Goal: Task Accomplishment & Management: Manage account settings

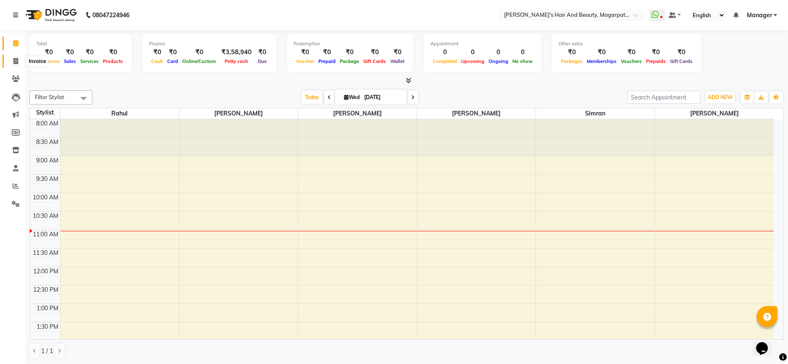
click at [15, 64] on span at bounding box center [15, 62] width 15 height 10
select select "4517"
select select "service"
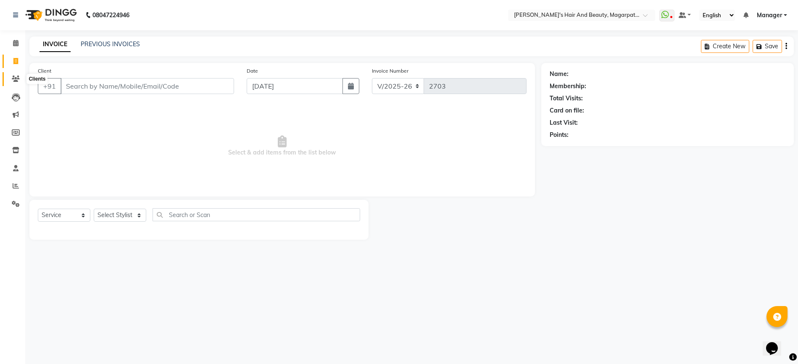
click at [16, 76] on icon at bounding box center [16, 79] width 8 height 6
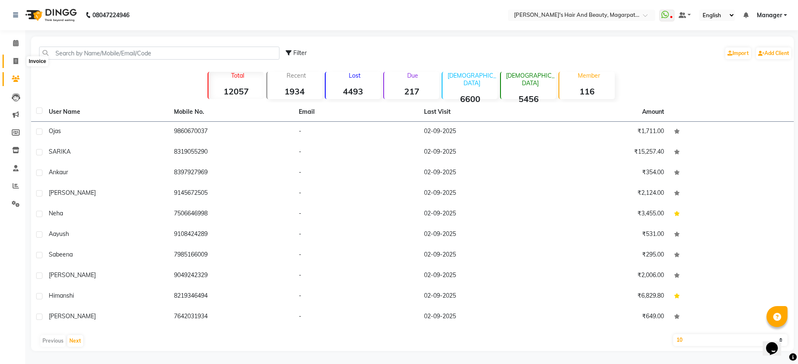
click at [18, 60] on icon at bounding box center [15, 61] width 5 height 6
select select "4517"
select select "service"
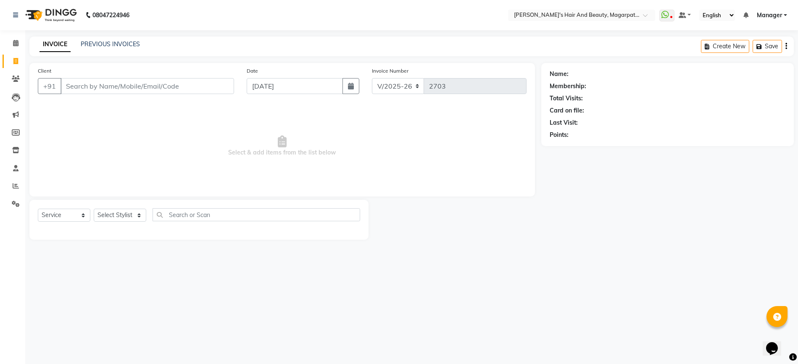
click at [79, 84] on input "Client" at bounding box center [146, 86] width 173 height 16
type input "8801175681"
select select "1: Object"
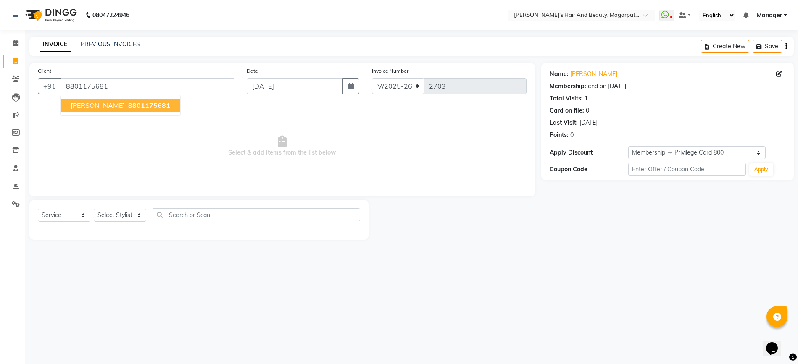
click at [79, 105] on span "[PERSON_NAME]" at bounding box center [98, 105] width 54 height 8
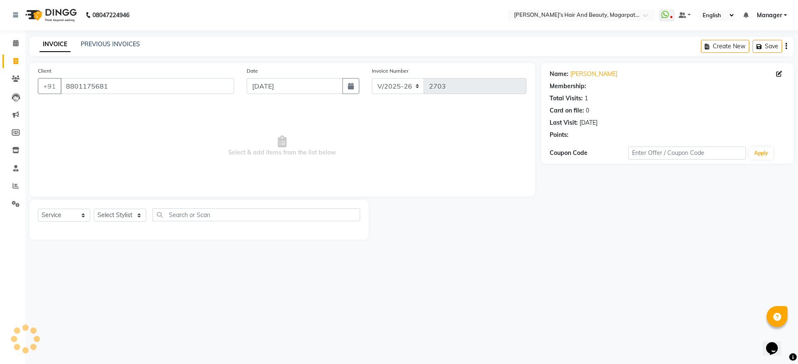
select select "1: Object"
click at [105, 215] on select "Select Stylist [PERSON_NAME] Manager [PERSON_NAME] [PERSON_NAME] [PERSON_NAME]" at bounding box center [120, 215] width 53 height 13
select select "67443"
click at [94, 209] on select "Select Stylist [PERSON_NAME] Manager [PERSON_NAME] [PERSON_NAME] [PERSON_NAME]" at bounding box center [120, 215] width 53 height 13
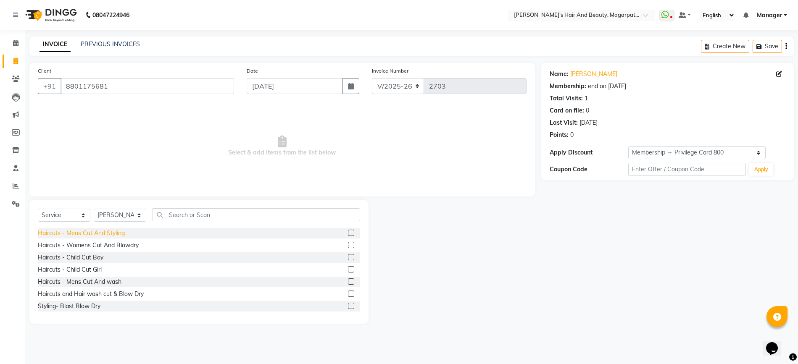
click at [105, 232] on div "Haircuts - Mens Cut And Styling" at bounding box center [81, 233] width 87 height 9
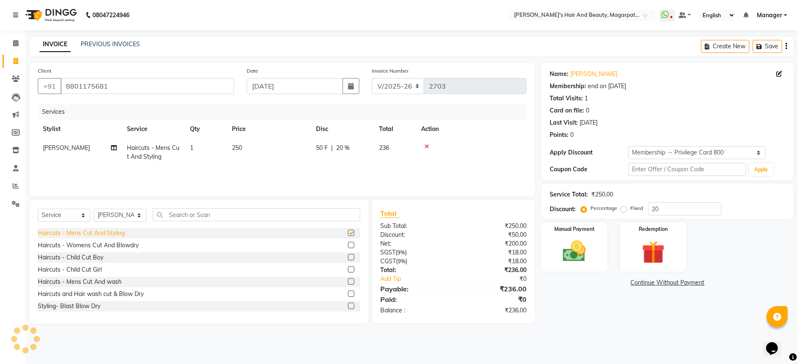
checkbox input "false"
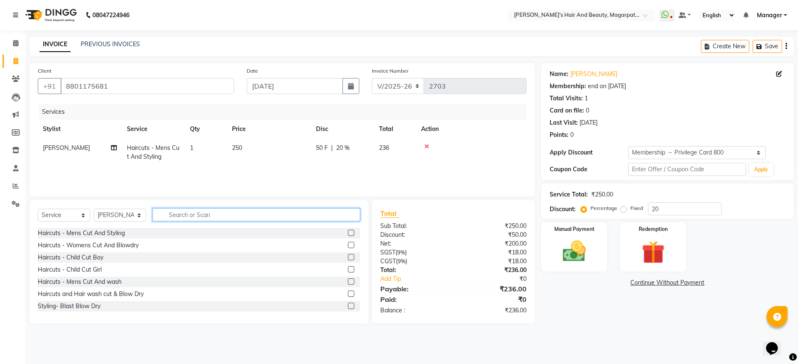
click at [187, 215] on input "text" at bounding box center [256, 214] width 208 height 13
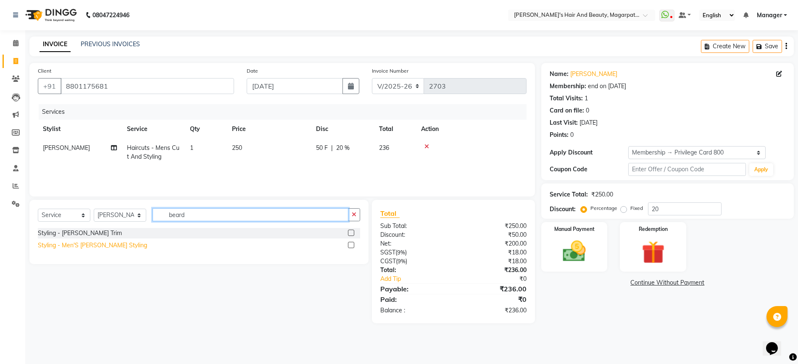
type input "beard"
click at [106, 245] on div "Styling - Men'S [PERSON_NAME] Styling" at bounding box center [92, 245] width 109 height 9
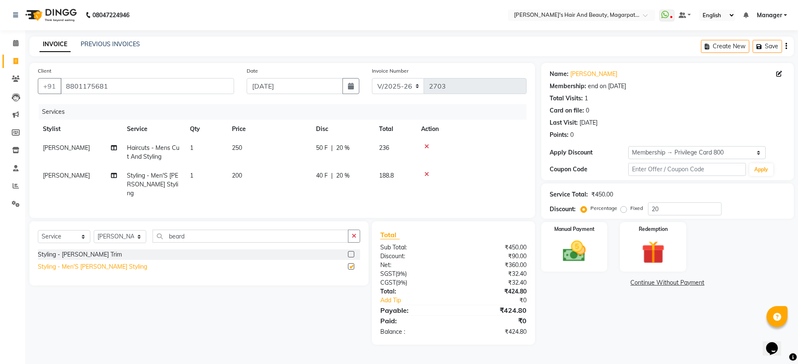
checkbox input "false"
click at [354, 87] on icon "button" at bounding box center [351, 86] width 6 height 7
select select "9"
select select "2025"
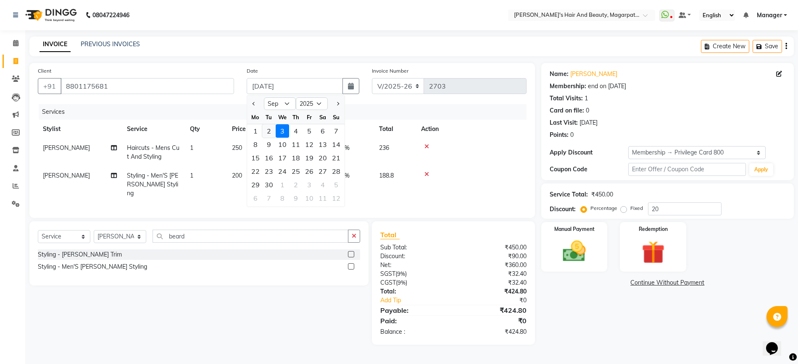
click at [268, 131] on div "2" at bounding box center [268, 130] width 13 height 13
type input "02-09-2025"
type input "0"
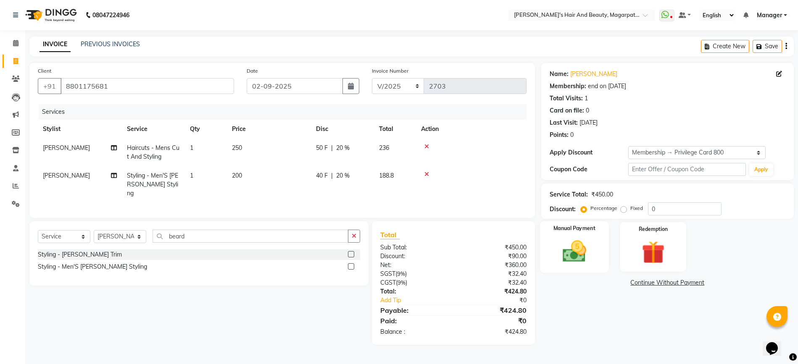
click at [567, 257] on img at bounding box center [574, 251] width 39 height 27
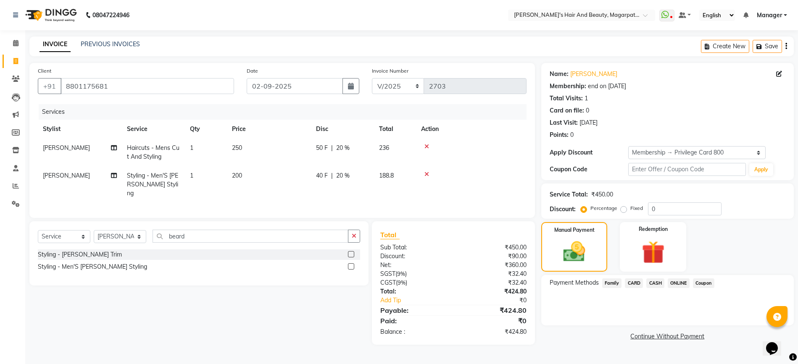
click at [671, 281] on span "ONLINE" at bounding box center [678, 283] width 22 height 10
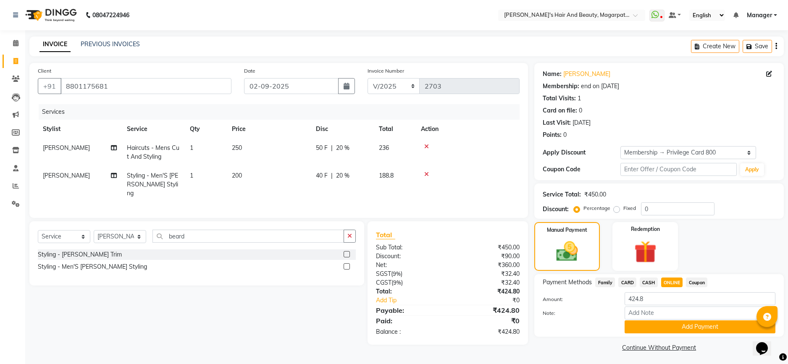
scroll to position [3, 0]
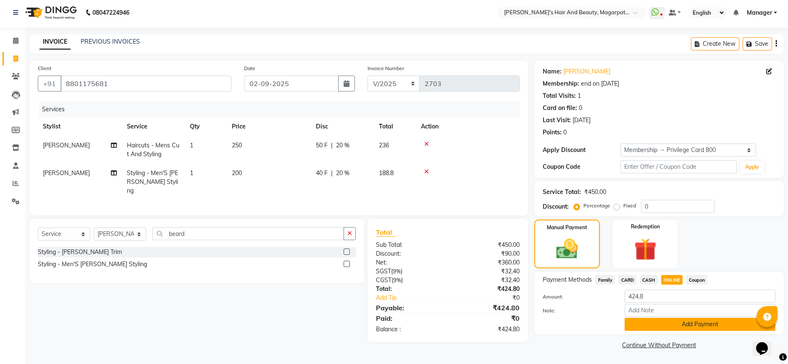
click at [658, 323] on button "Add Payment" at bounding box center [700, 324] width 151 height 13
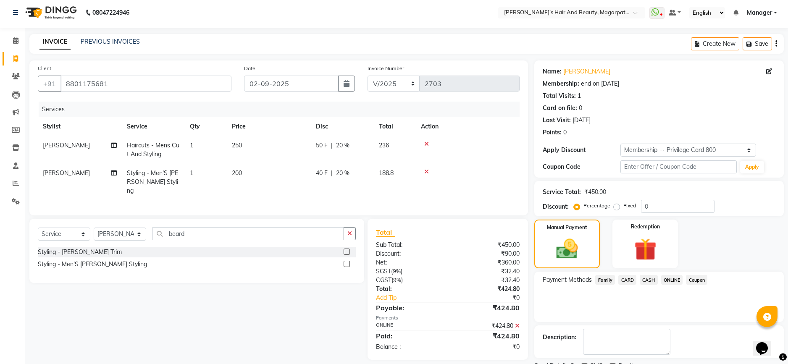
scroll to position [38, 0]
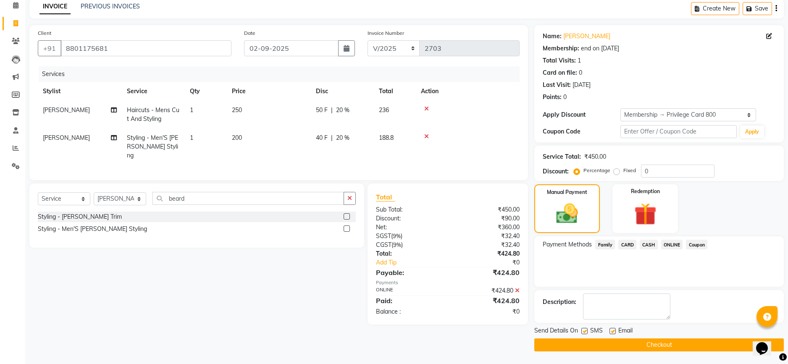
click at [649, 345] on button "Checkout" at bounding box center [659, 345] width 250 height 13
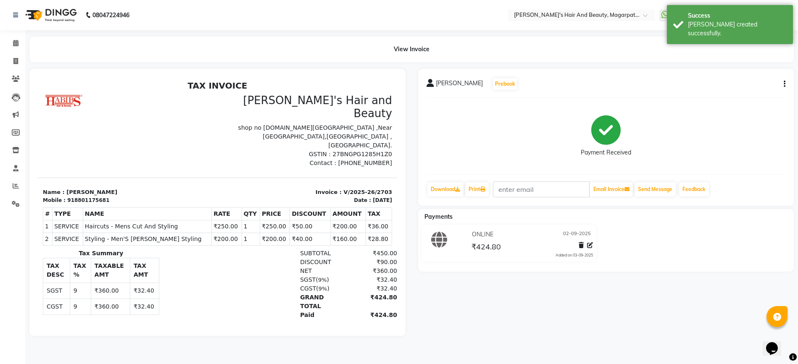
click at [783, 82] on button "button" at bounding box center [782, 84] width 5 height 9
click at [738, 91] on div "Edit Invoice" at bounding box center [743, 89] width 58 height 11
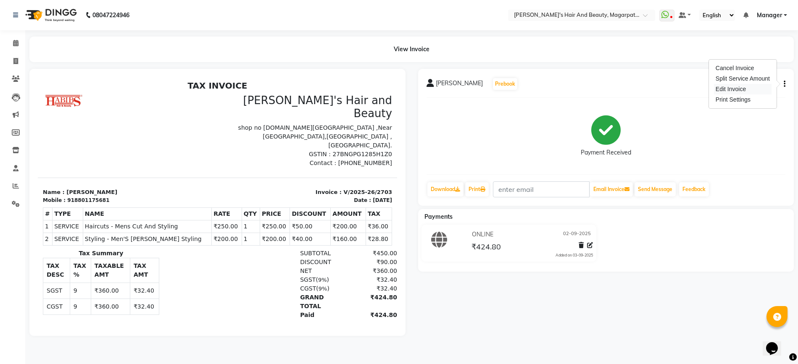
select select "service"
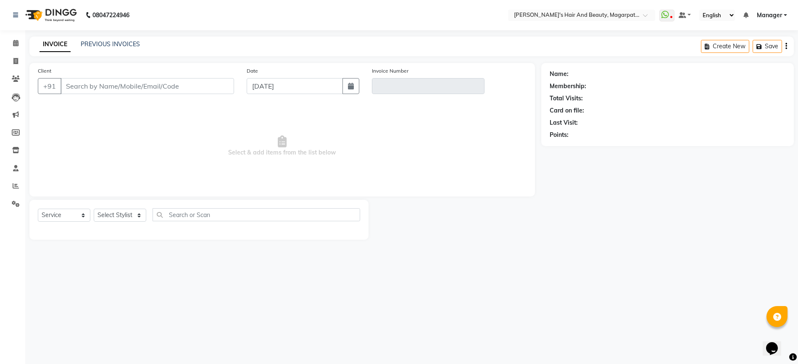
type input "8801175681"
type input "V/2025-26/2703"
type input "02-09-2025"
select select "select"
select select "1: Object"
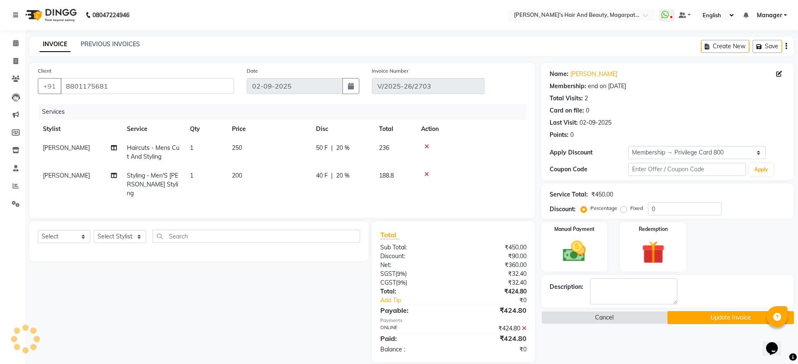
type input "20"
click at [426, 145] on icon at bounding box center [426, 147] width 5 height 6
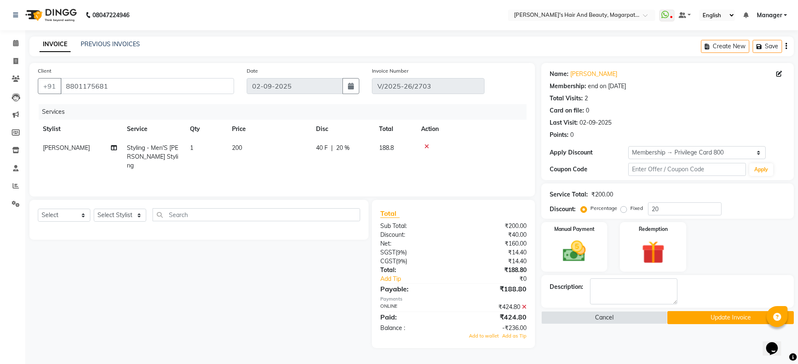
click at [426, 145] on icon at bounding box center [426, 147] width 5 height 6
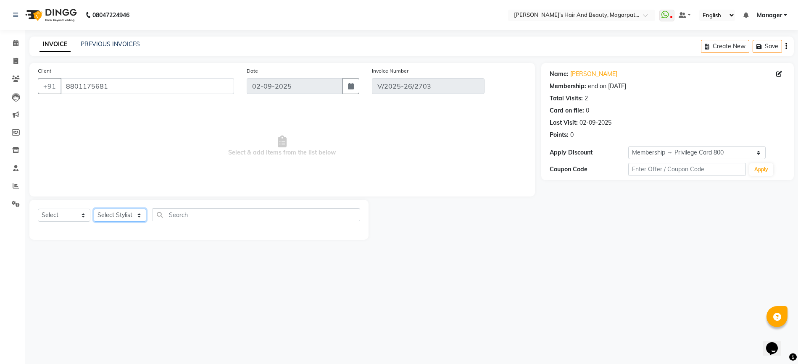
click at [122, 216] on select "Select Stylist [PERSON_NAME] Manager [PERSON_NAME] [PERSON_NAME] [PERSON_NAME]" at bounding box center [120, 215] width 53 height 13
select select "67464"
click at [94, 209] on select "Select Stylist [PERSON_NAME] Manager [PERSON_NAME] [PERSON_NAME] [PERSON_NAME]" at bounding box center [120, 215] width 53 height 13
click at [77, 216] on select "Select Service Product Membership Package Voucher Prepaid Gift Card" at bounding box center [64, 215] width 53 height 13
select select "service"
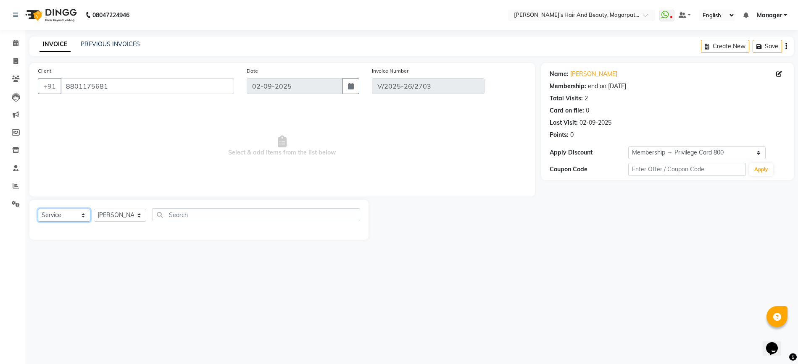
click at [38, 209] on select "Select Service Product Membership Package Voucher Prepaid Gift Card" at bounding box center [64, 215] width 53 height 13
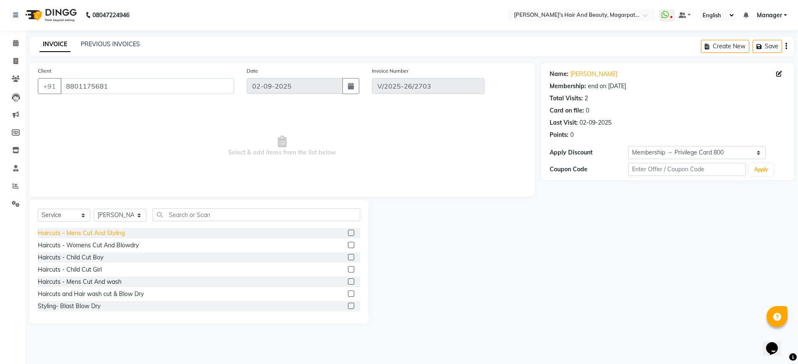
click at [95, 230] on div "Haircuts - Mens Cut And Styling" at bounding box center [81, 233] width 87 height 9
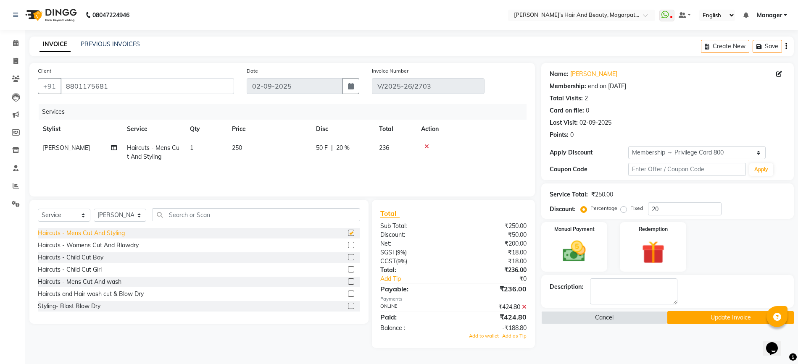
checkbox input "false"
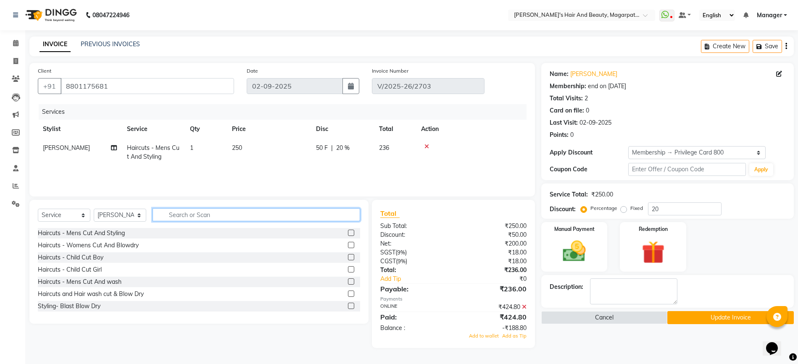
click at [187, 210] on input "text" at bounding box center [256, 214] width 208 height 13
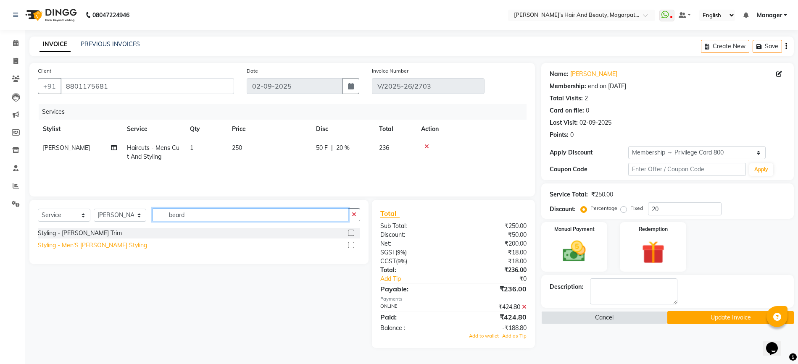
type input "beard"
click at [103, 244] on div "Styling - Men'S [PERSON_NAME] Styling" at bounding box center [92, 245] width 109 height 9
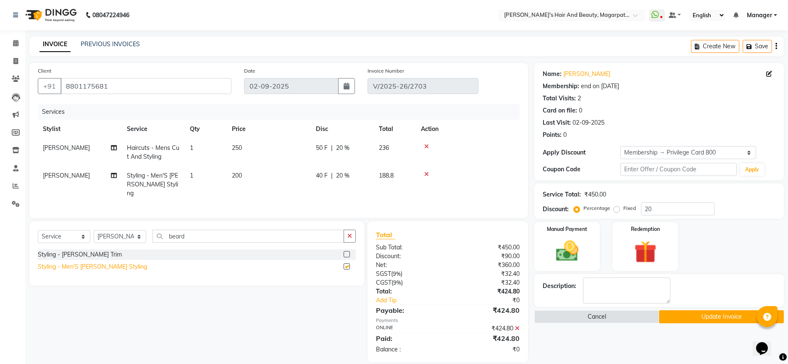
checkbox input "false"
click at [518, 328] on icon at bounding box center [517, 329] width 5 height 6
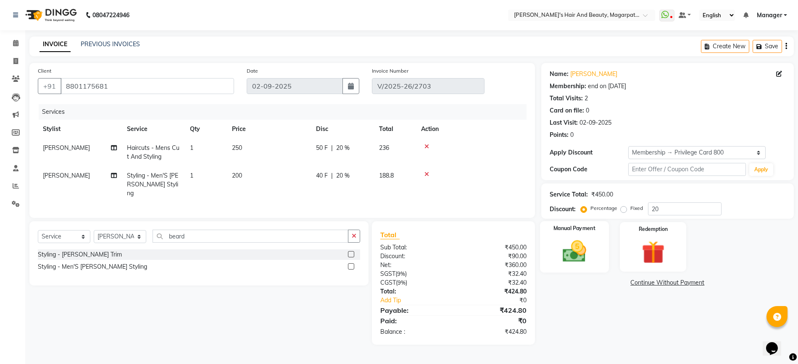
click at [585, 252] on img at bounding box center [574, 251] width 39 height 27
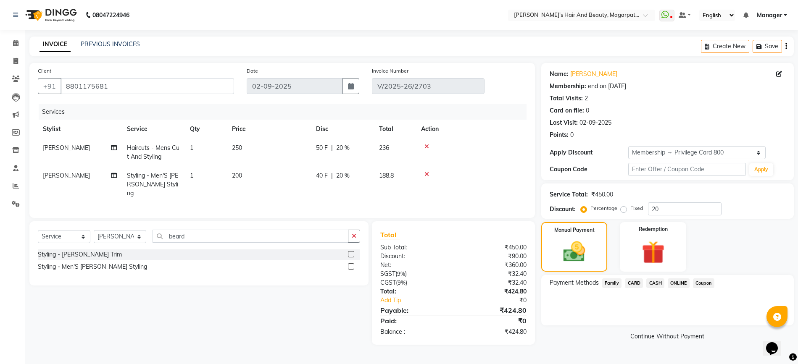
click at [678, 283] on span "ONLINE" at bounding box center [678, 283] width 22 height 10
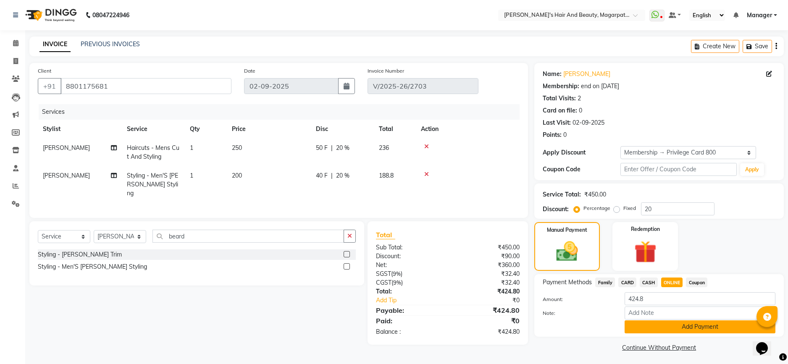
click at [687, 326] on button "Add Payment" at bounding box center [700, 327] width 151 height 13
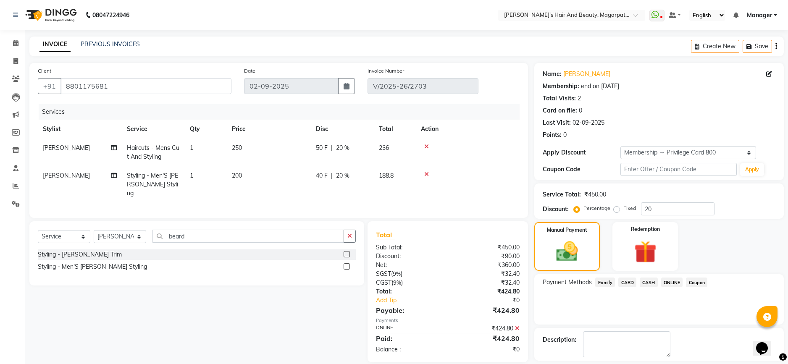
scroll to position [26, 0]
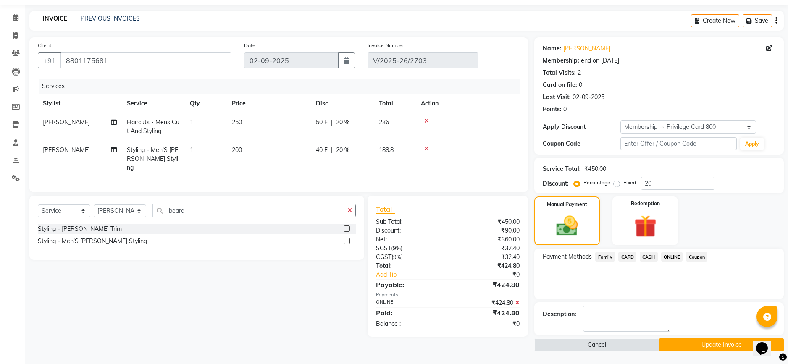
click at [672, 343] on button "Update Invoice" at bounding box center [721, 345] width 125 height 13
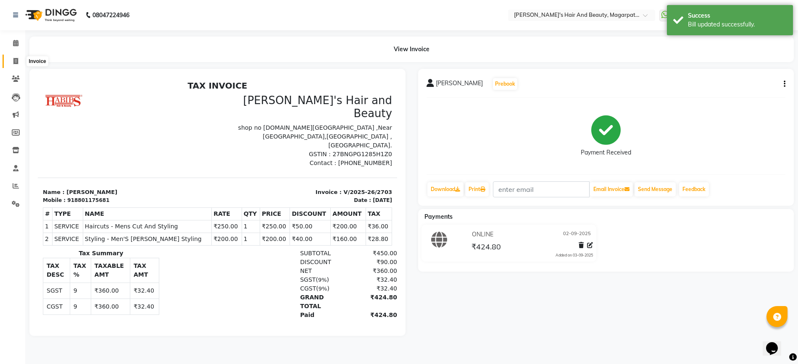
click at [18, 62] on span at bounding box center [15, 62] width 15 height 10
select select "4517"
select select "service"
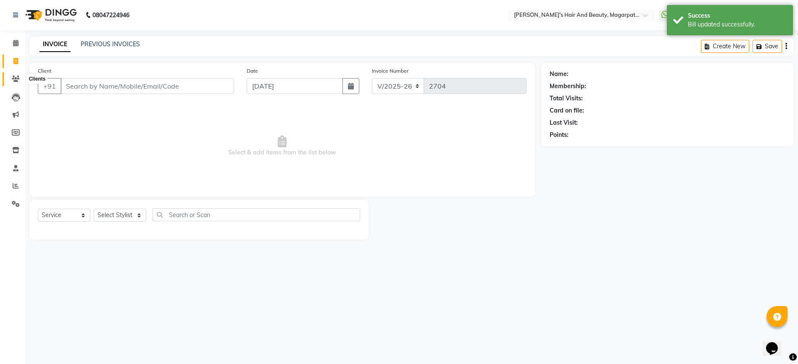
click at [14, 76] on icon at bounding box center [16, 79] width 8 height 6
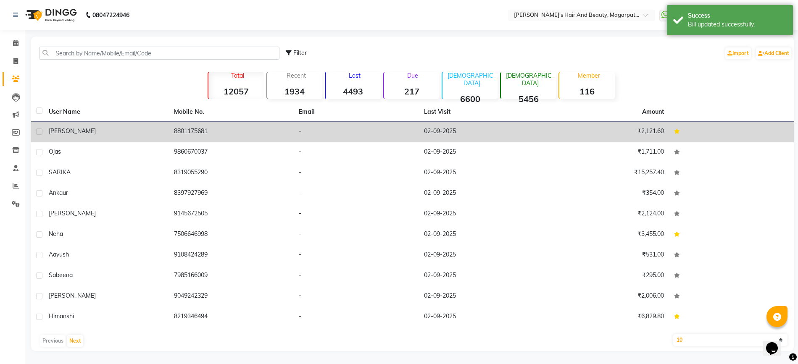
click at [144, 134] on div "[PERSON_NAME]" at bounding box center [106, 131] width 115 height 9
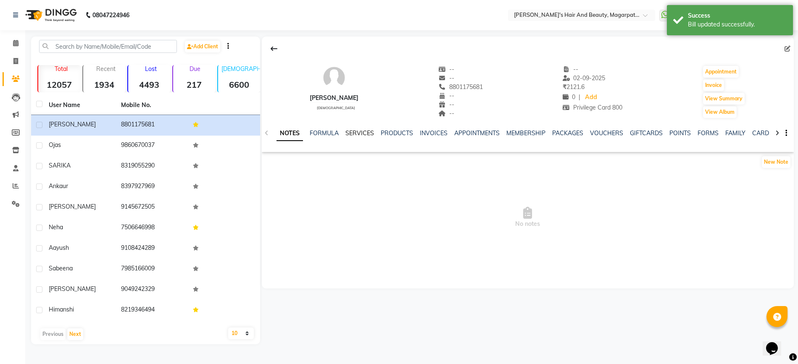
click at [361, 132] on link "SERVICES" at bounding box center [359, 133] width 29 height 8
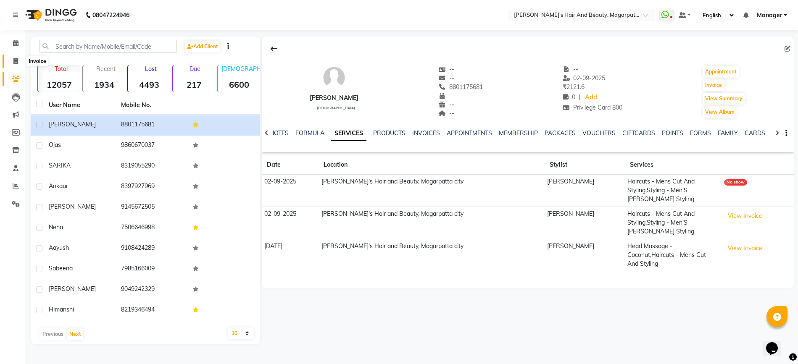
click at [16, 59] on icon at bounding box center [15, 61] width 5 height 6
select select "service"
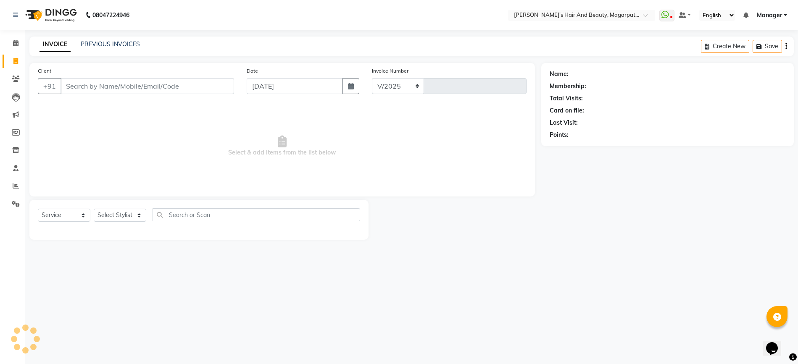
select select "4517"
type input "2704"
click at [349, 87] on icon "button" at bounding box center [351, 86] width 6 height 7
select select "9"
select select "2025"
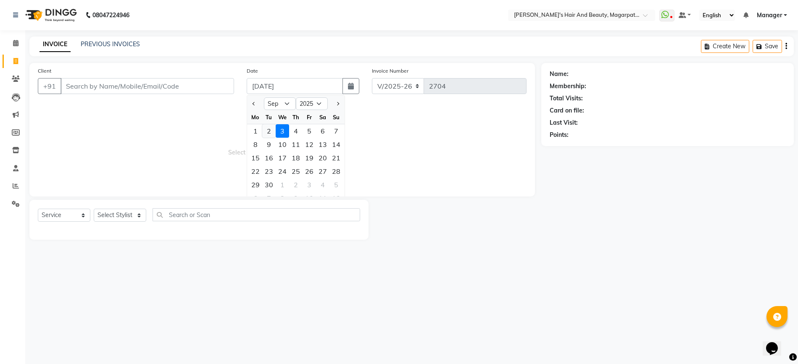
click at [270, 131] on div "2" at bounding box center [268, 130] width 13 height 13
type input "02-09-2025"
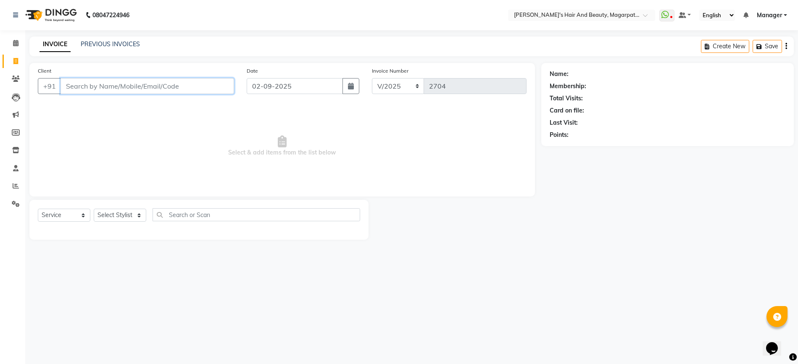
click at [186, 84] on input "Client" at bounding box center [146, 86] width 173 height 16
click at [82, 85] on input "9173021699" at bounding box center [125, 86] width 131 height 16
type input "9175021699"
click at [205, 89] on span "Add Client" at bounding box center [212, 86] width 33 height 8
select select "22"
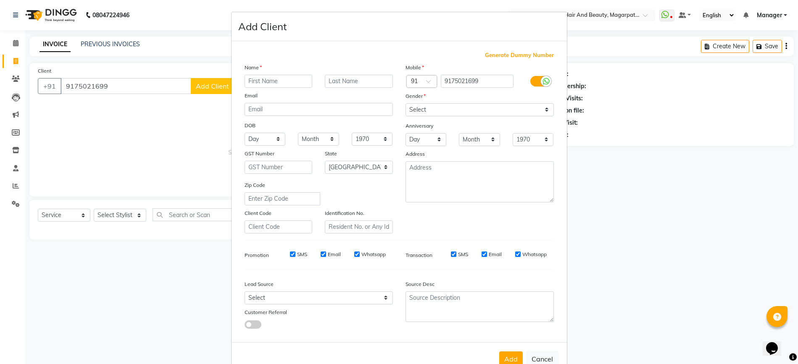
click at [264, 81] on input "text" at bounding box center [278, 81] width 68 height 13
type input "Jitendra"
click at [423, 110] on select "Select [DEMOGRAPHIC_DATA] [DEMOGRAPHIC_DATA] Other Prefer Not To Say" at bounding box center [479, 109] width 148 height 13
select select "[DEMOGRAPHIC_DATA]"
click at [405, 103] on select "Select [DEMOGRAPHIC_DATA] [DEMOGRAPHIC_DATA] Other Prefer Not To Say" at bounding box center [479, 109] width 148 height 13
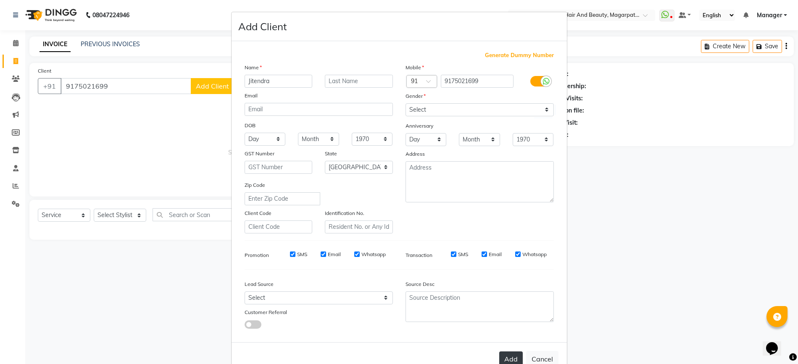
click at [501, 362] on button "Add" at bounding box center [511, 359] width 24 height 15
select select
select select "null"
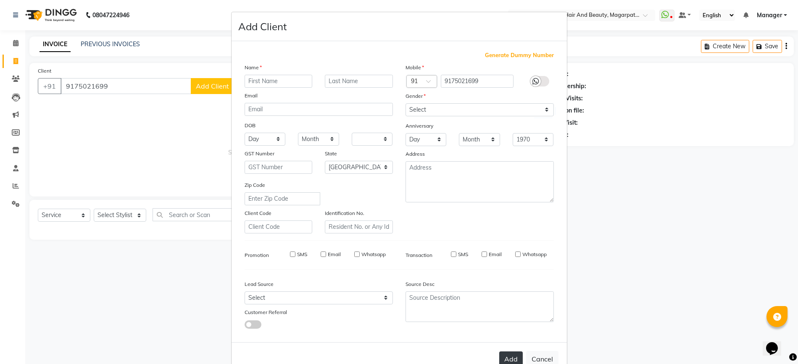
select select
checkbox input "false"
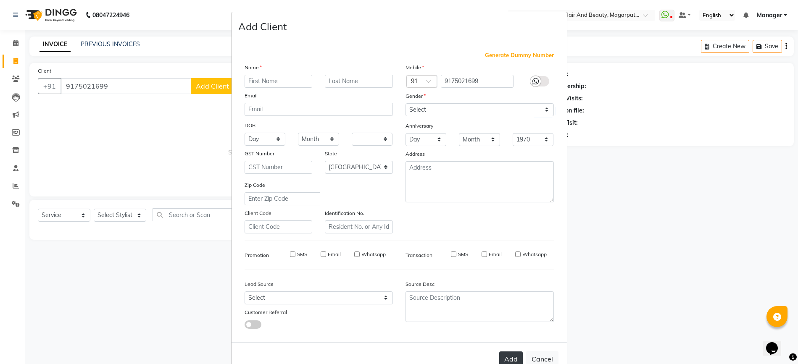
checkbox input "false"
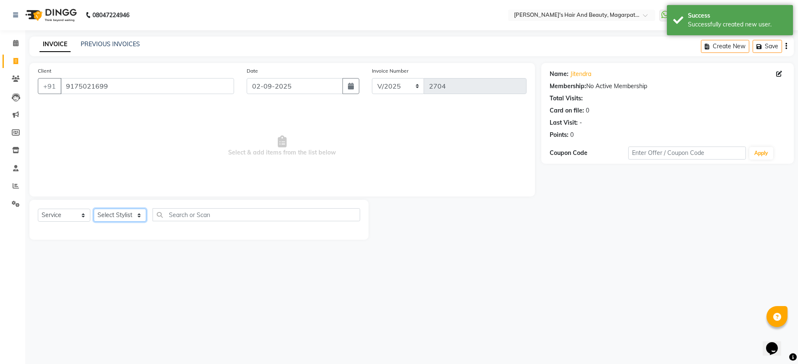
click at [116, 217] on select "Select Stylist [PERSON_NAME] Manager [PERSON_NAME] [PERSON_NAME] [PERSON_NAME]" at bounding box center [120, 215] width 53 height 13
select select "67444"
click at [94, 209] on select "Select Stylist [PERSON_NAME] Manager [PERSON_NAME] [PERSON_NAME] [PERSON_NAME]" at bounding box center [120, 215] width 53 height 13
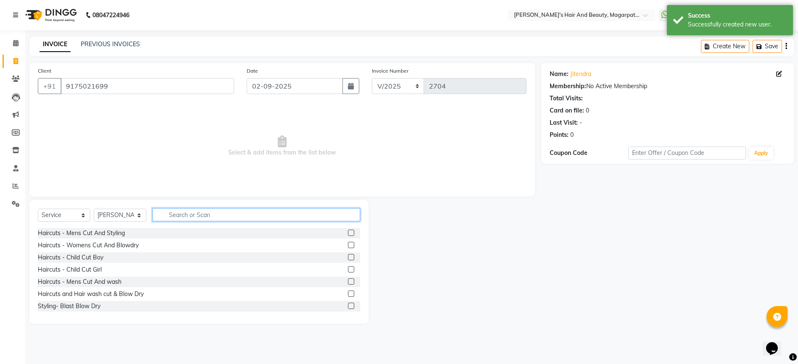
click at [171, 218] on input "text" at bounding box center [256, 214] width 208 height 13
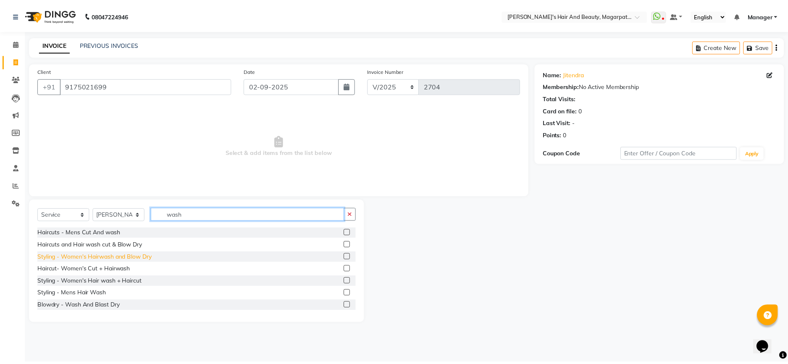
scroll to position [13, 0]
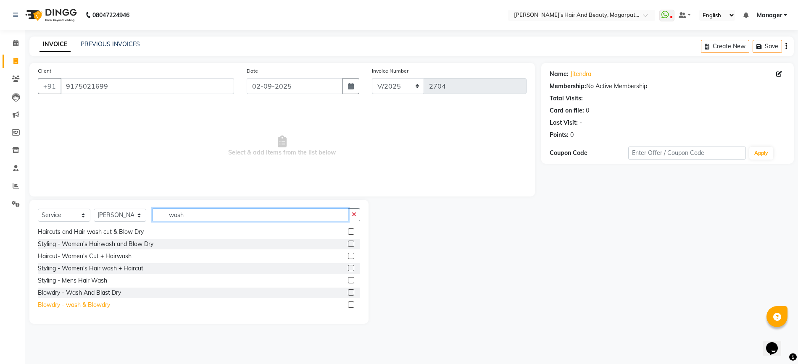
type input "wash"
click at [106, 305] on div "Blowdry - wash & Blowdry" at bounding box center [74, 305] width 72 height 9
checkbox input "false"
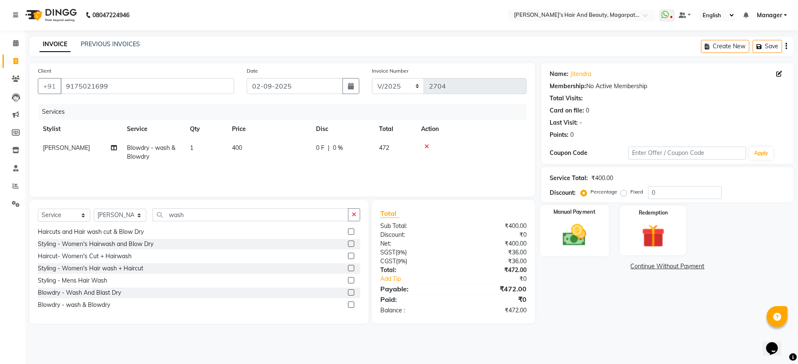
click at [581, 221] on div "Manual Payment" at bounding box center [573, 230] width 69 height 51
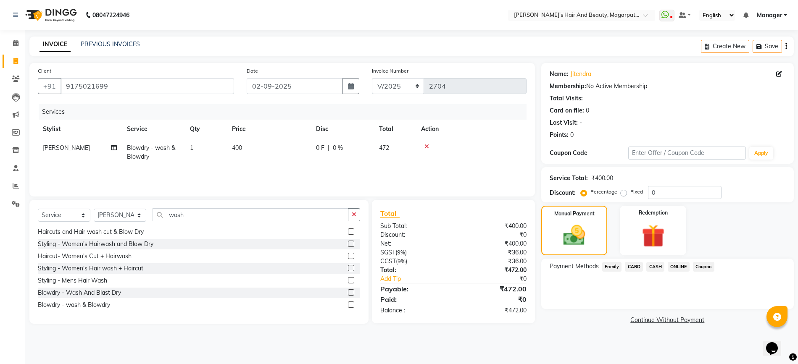
click at [673, 267] on span "ONLINE" at bounding box center [678, 267] width 22 height 10
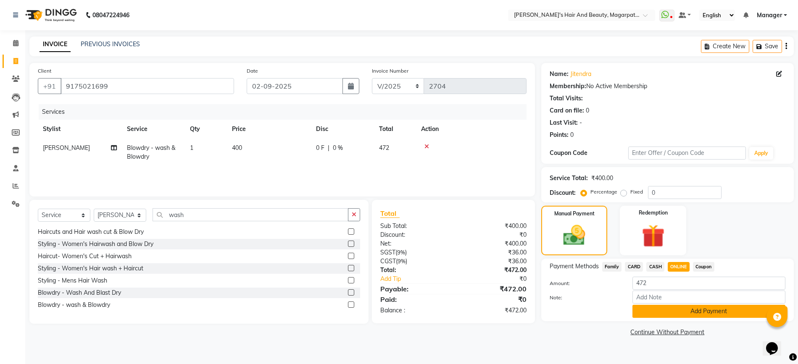
click at [683, 315] on button "Add Payment" at bounding box center [708, 311] width 153 height 13
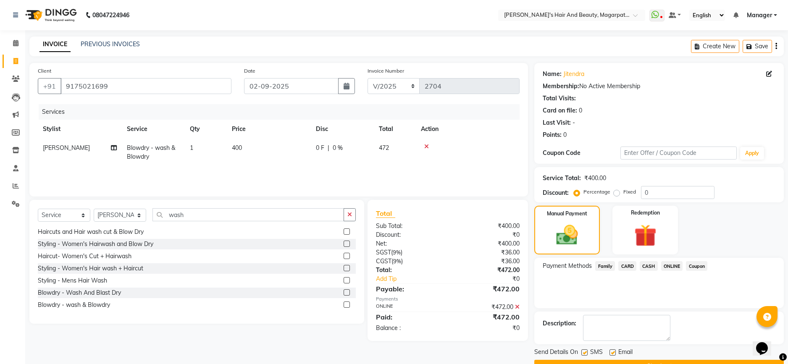
scroll to position [21, 0]
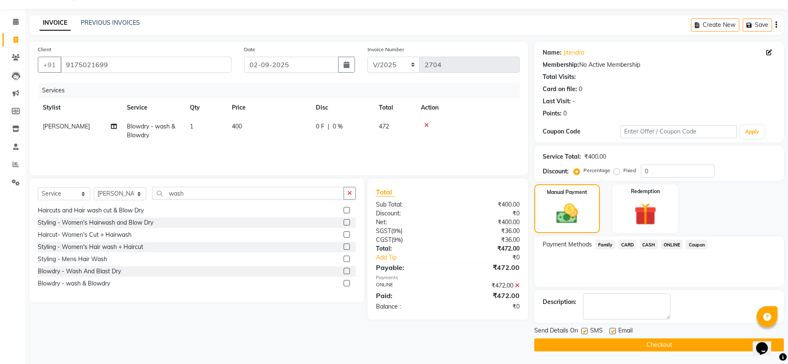
click at [665, 343] on button "Checkout" at bounding box center [659, 345] width 250 height 13
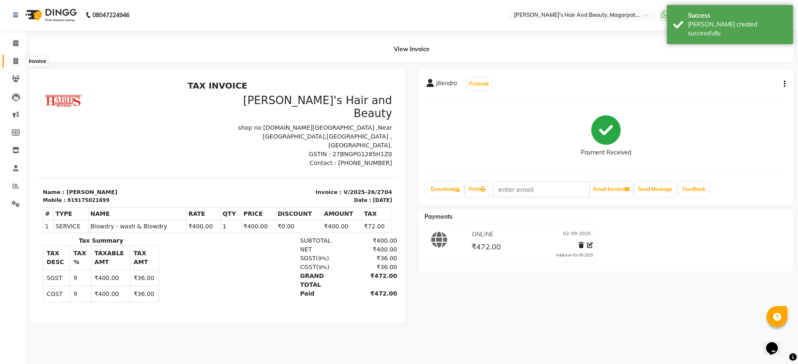
click at [14, 58] on icon at bounding box center [15, 61] width 5 height 6
select select "service"
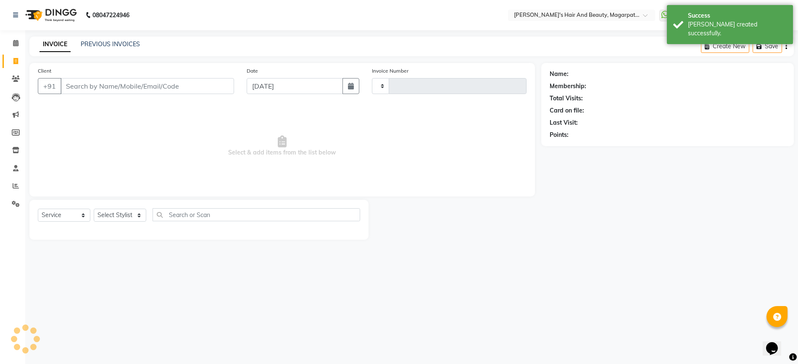
type input "2705"
select select "4517"
click at [354, 88] on icon "button" at bounding box center [351, 86] width 6 height 7
select select "9"
select select "2025"
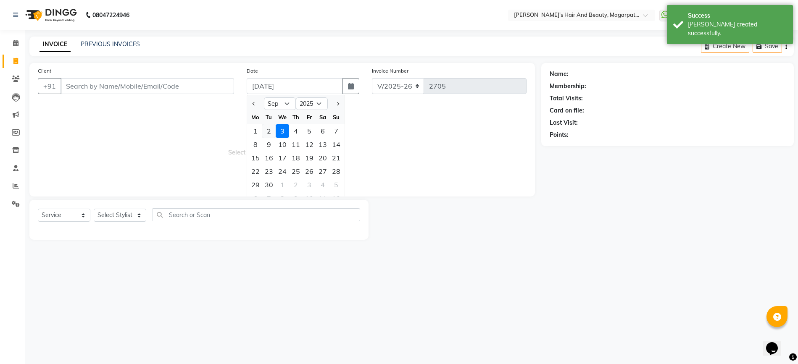
click at [271, 130] on div "2" at bounding box center [268, 130] width 13 height 13
type input "02-09-2025"
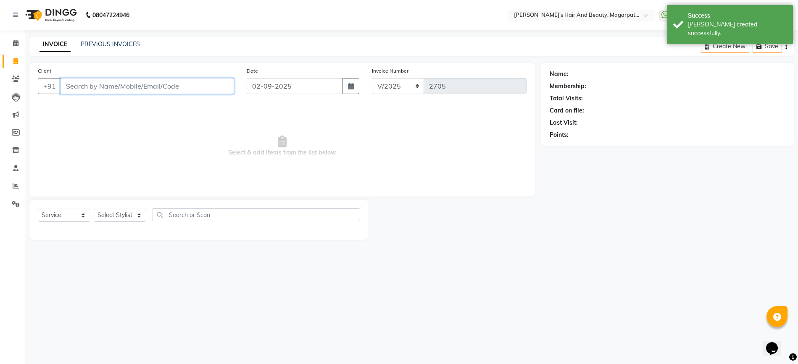
click at [187, 87] on input "Client" at bounding box center [146, 86] width 173 height 16
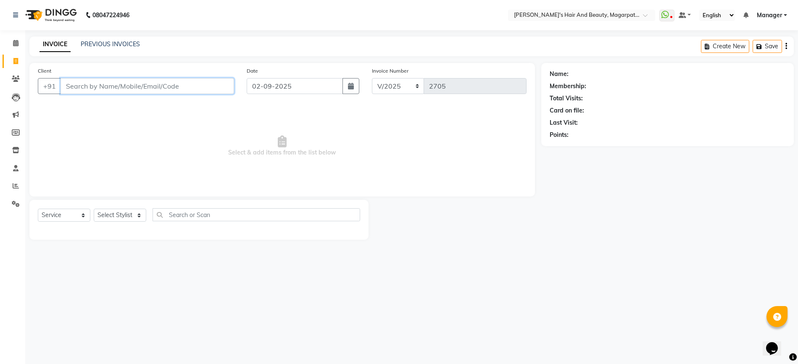
click at [187, 87] on input "Client" at bounding box center [146, 86] width 173 height 16
type input "9404415261"
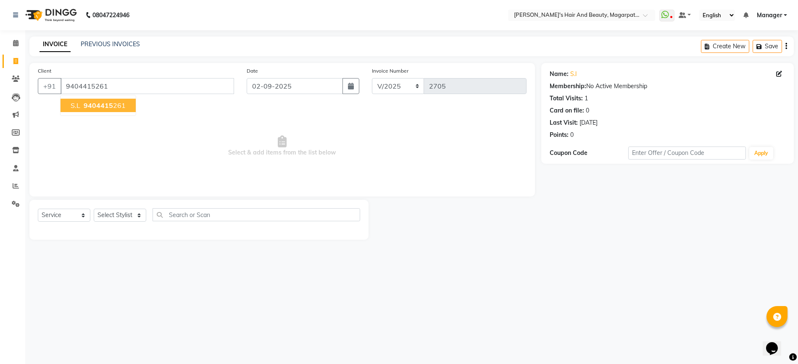
click at [91, 106] on span "9404415" at bounding box center [98, 105] width 29 height 8
click at [105, 214] on select "Select Stylist [PERSON_NAME] Manager [PERSON_NAME] [PERSON_NAME] [PERSON_NAME]" at bounding box center [120, 215] width 53 height 13
select select "25867"
click at [94, 209] on select "Select Stylist [PERSON_NAME] Manager [PERSON_NAME] [PERSON_NAME] [PERSON_NAME]" at bounding box center [120, 215] width 53 height 13
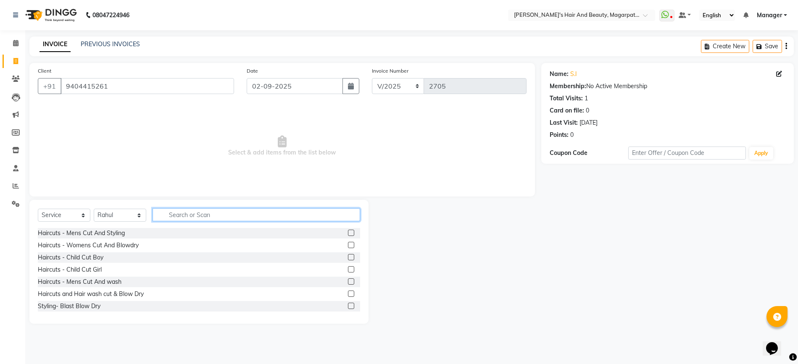
click at [197, 212] on input "text" at bounding box center [256, 214] width 208 height 13
type input "global"
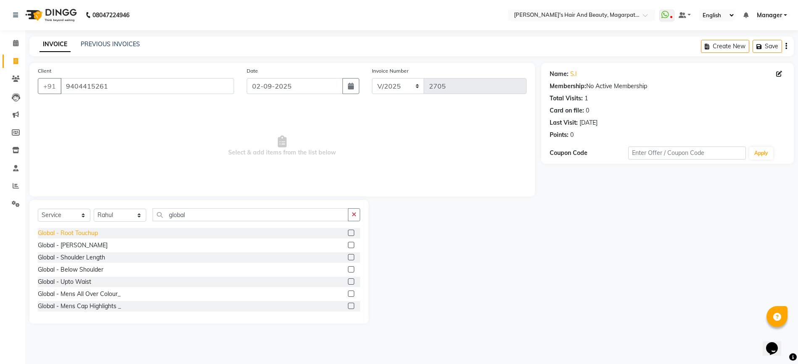
click at [63, 233] on div "Global - Root Touchup" at bounding box center [68, 233] width 60 height 9
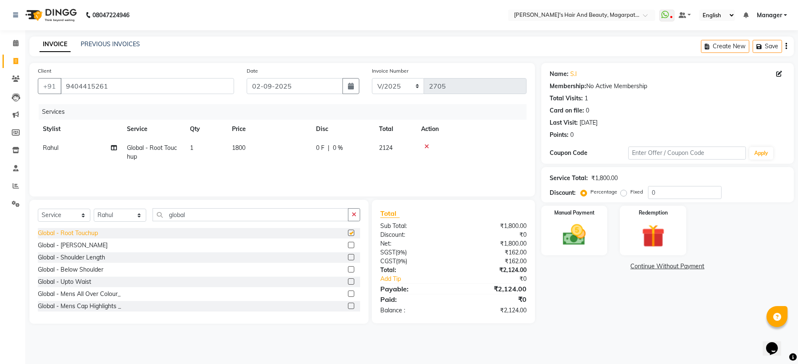
checkbox input "false"
click at [427, 147] on icon at bounding box center [426, 147] width 5 height 6
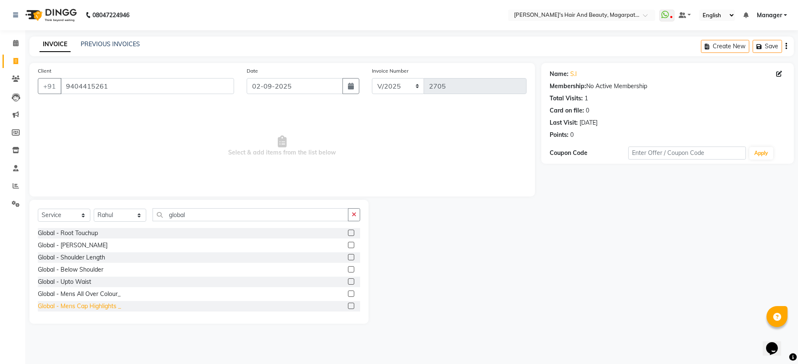
click at [111, 305] on div "Global - Mens Cap Highlights _" at bounding box center [79, 306] width 83 height 9
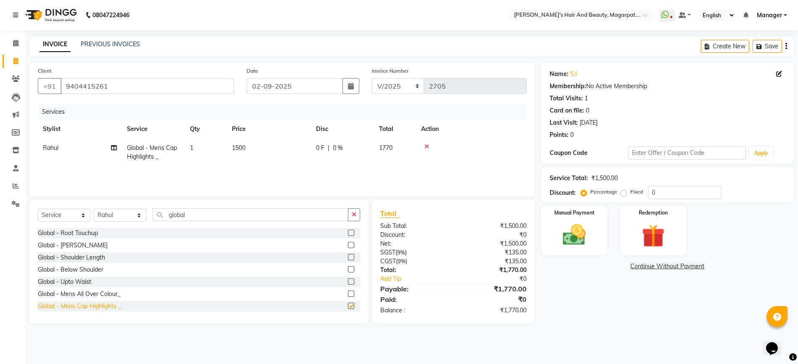
checkbox input "false"
click at [424, 145] on icon at bounding box center [426, 147] width 5 height 6
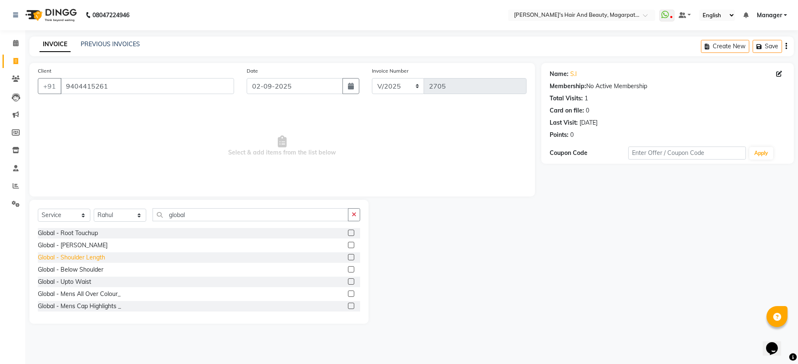
click at [88, 256] on div "Global - Shoulder Length" at bounding box center [71, 257] width 67 height 9
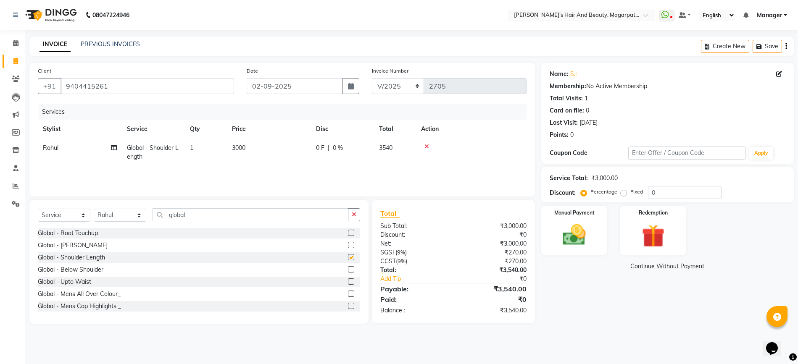
checkbox input "false"
click at [231, 146] on td "3000" at bounding box center [269, 153] width 84 height 28
select select "25867"
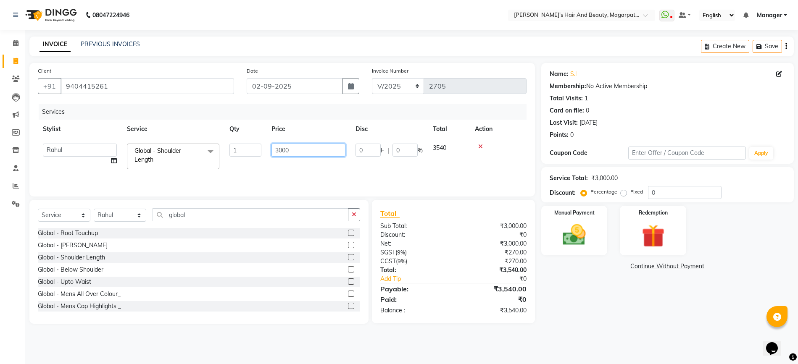
click at [294, 151] on input "3000" at bounding box center [308, 150] width 74 height 13
type input "3850"
click at [291, 167] on div "Services Stylist Service Qty Price Disc Total Action Rahul Global - Shoulder Le…" at bounding box center [282, 146] width 489 height 84
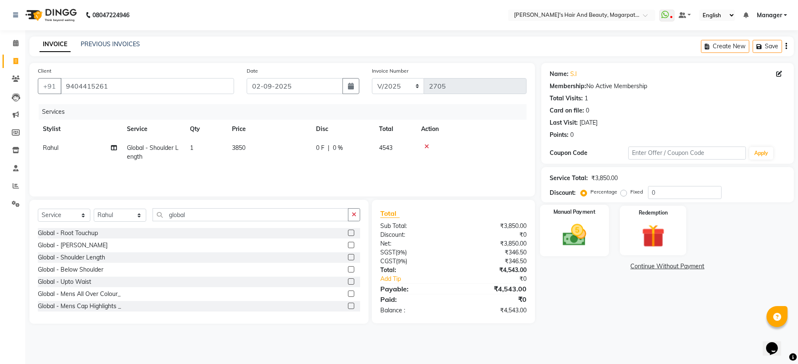
click at [570, 240] on img at bounding box center [574, 234] width 39 height 27
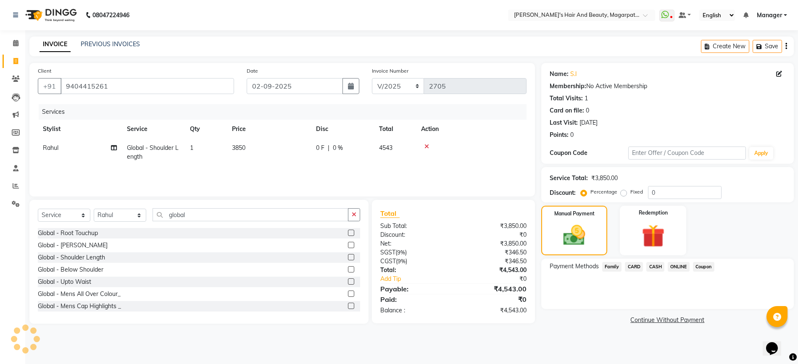
click at [677, 265] on span "ONLINE" at bounding box center [678, 267] width 22 height 10
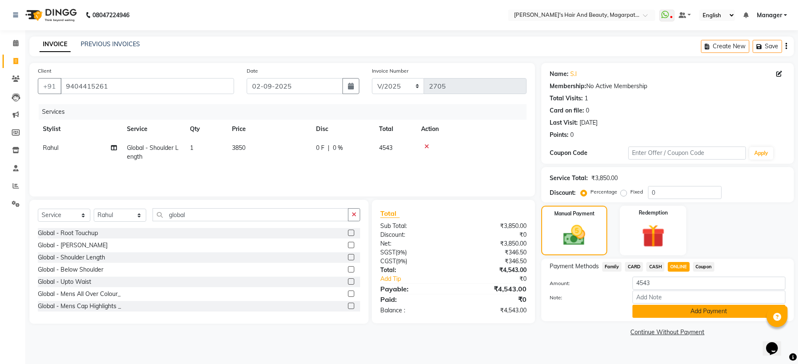
click at [681, 313] on button "Add Payment" at bounding box center [708, 311] width 153 height 13
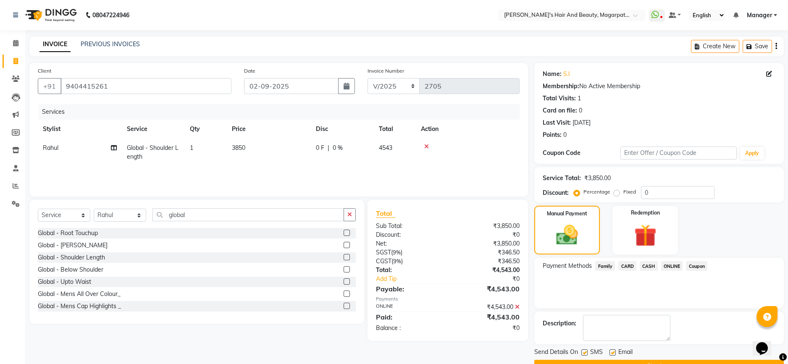
scroll to position [21, 0]
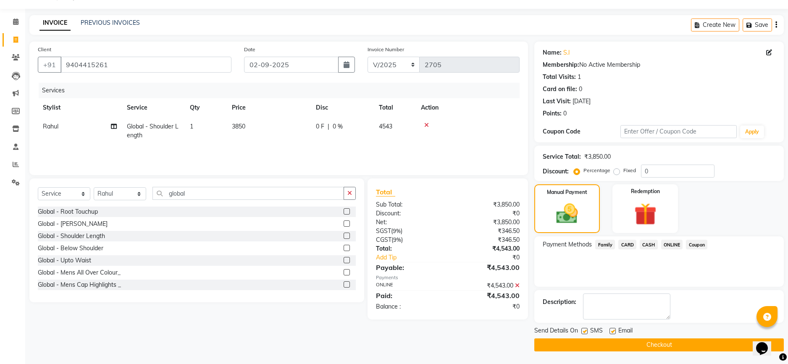
click at [665, 342] on button "Checkout" at bounding box center [659, 345] width 250 height 13
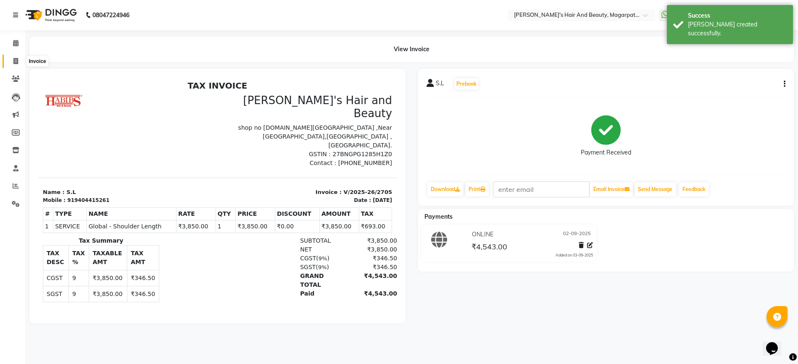
click at [17, 58] on icon at bounding box center [15, 61] width 5 height 6
select select "4517"
select select "service"
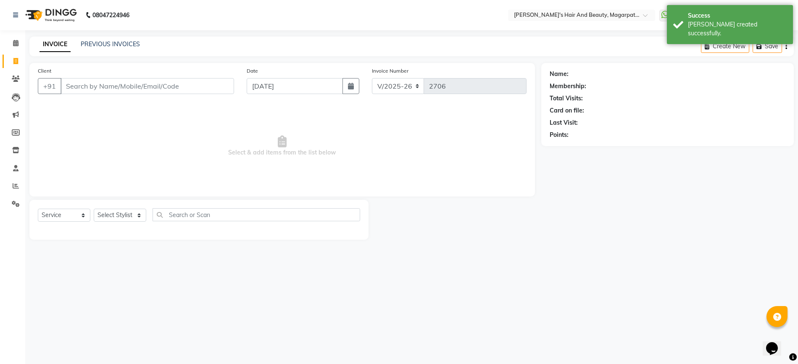
click at [95, 87] on input "Client" at bounding box center [146, 86] width 173 height 16
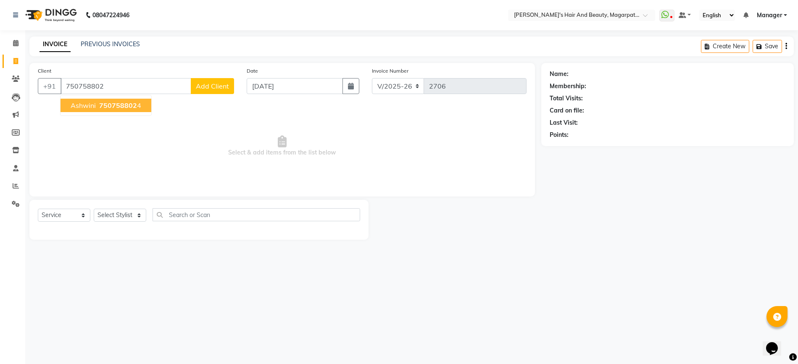
click at [91, 105] on span "Ashwini" at bounding box center [83, 105] width 25 height 8
type input "7507588024"
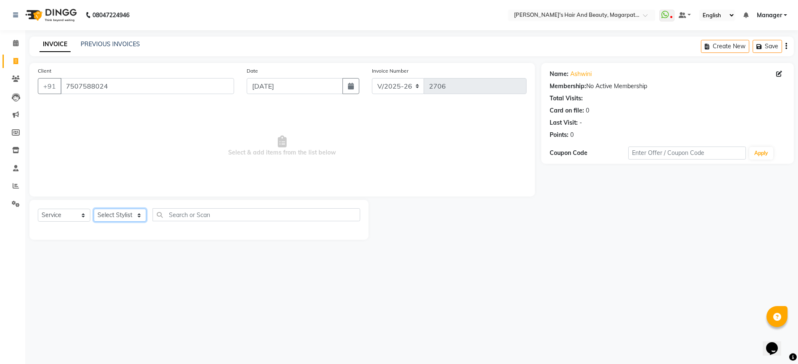
click at [109, 216] on select "Select Stylist [PERSON_NAME] Manager [PERSON_NAME] [PERSON_NAME] [PERSON_NAME]" at bounding box center [120, 215] width 53 height 13
select select "25867"
click at [94, 209] on select "Select Stylist [PERSON_NAME] Manager [PERSON_NAME] [PERSON_NAME] [PERSON_NAME]" at bounding box center [120, 215] width 53 height 13
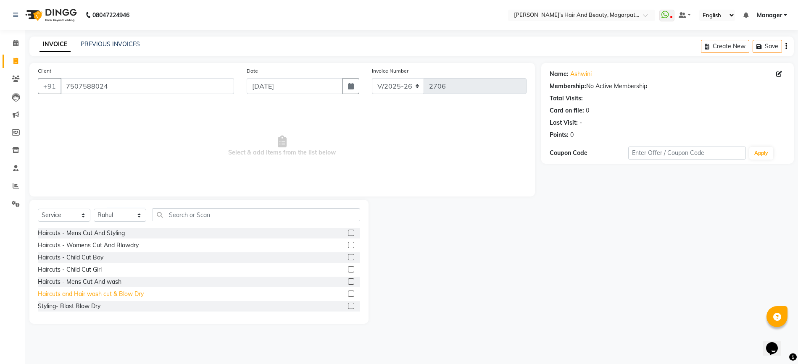
click at [118, 292] on div "Haircuts and Hair wash cut & Blow Dry" at bounding box center [91, 294] width 106 height 9
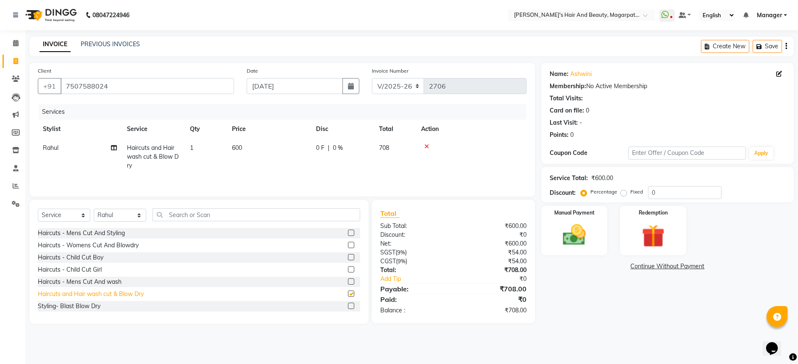
checkbox input "false"
click at [577, 225] on img at bounding box center [574, 234] width 39 height 27
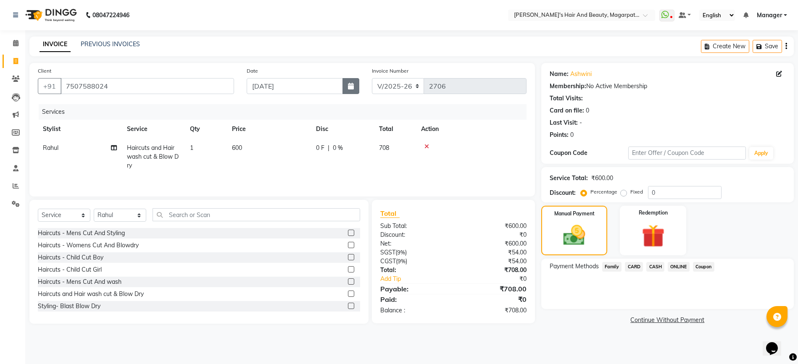
click at [353, 84] on icon "button" at bounding box center [351, 86] width 6 height 7
select select "9"
select select "2025"
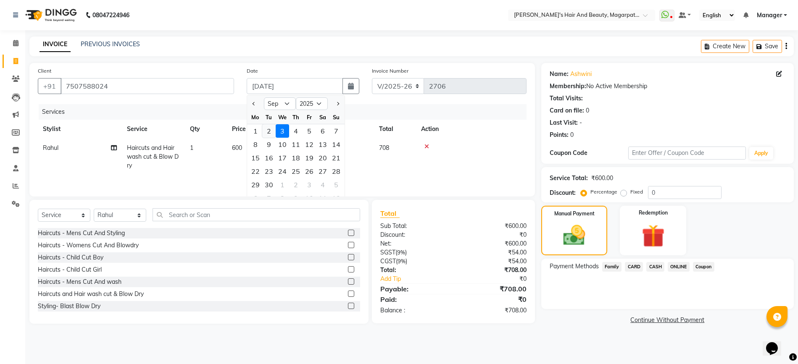
click at [267, 131] on div "2" at bounding box center [268, 130] width 13 height 13
type input "02-09-2025"
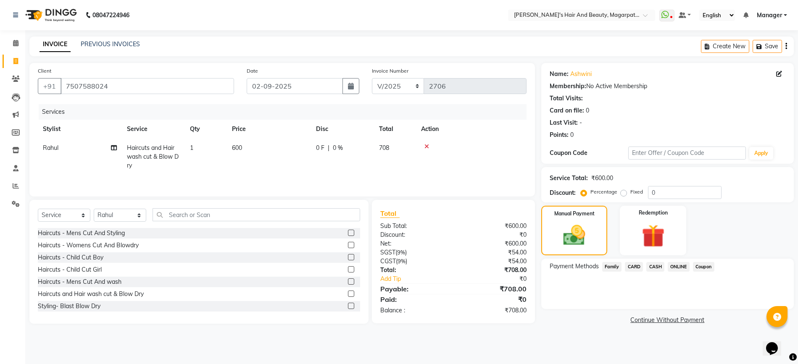
click at [671, 266] on span "ONLINE" at bounding box center [678, 267] width 22 height 10
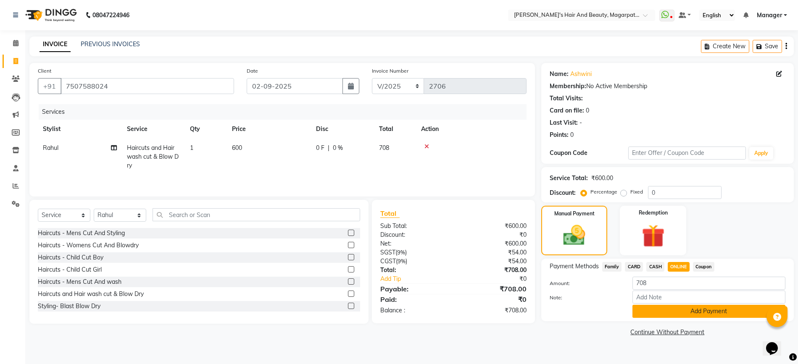
click at [668, 312] on button "Add Payment" at bounding box center [708, 311] width 153 height 13
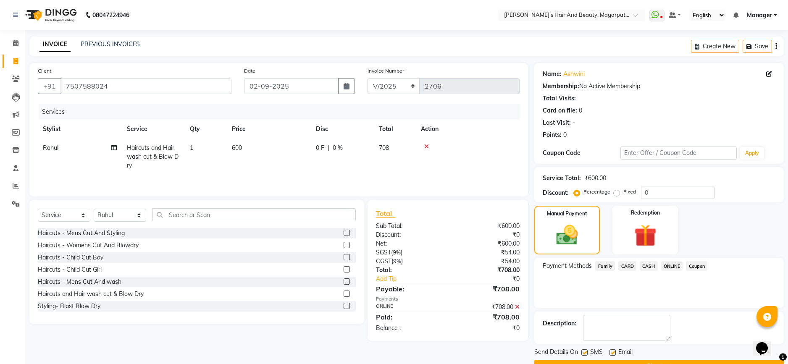
scroll to position [21, 0]
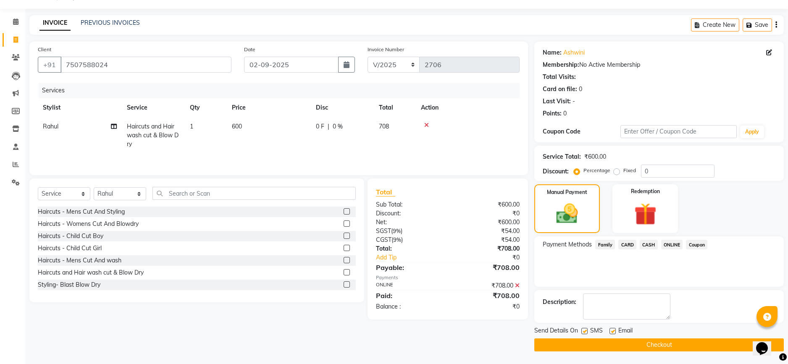
click at [652, 345] on button "Checkout" at bounding box center [659, 345] width 250 height 13
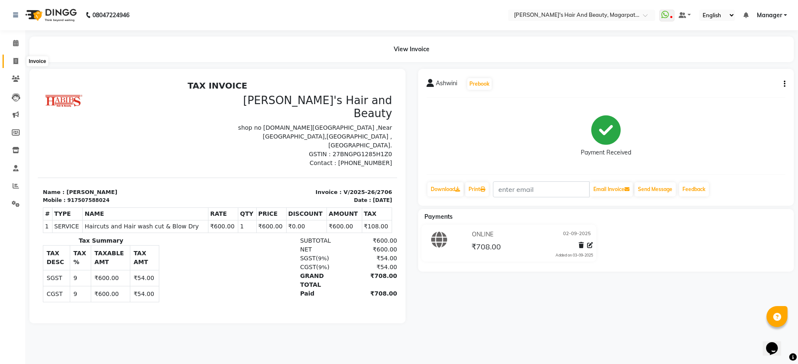
click at [13, 59] on icon at bounding box center [15, 61] width 5 height 6
select select "4517"
select select "service"
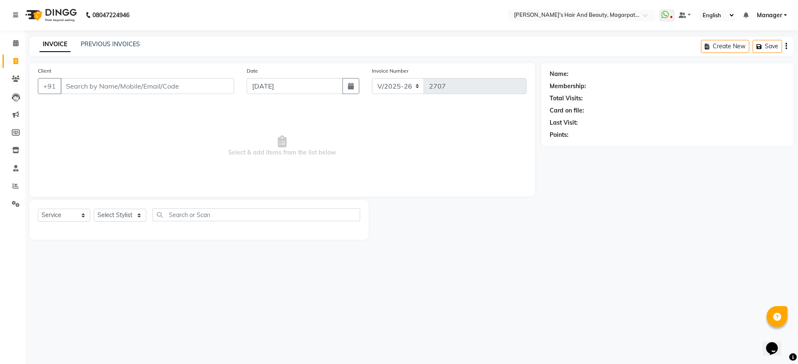
click at [104, 85] on input "Client" at bounding box center [146, 86] width 173 height 16
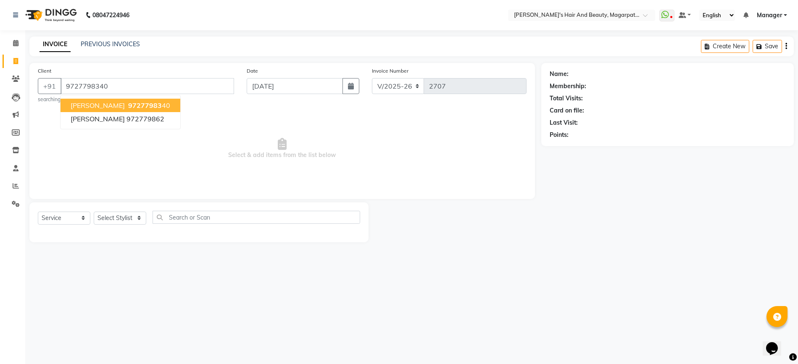
type input "9727798340"
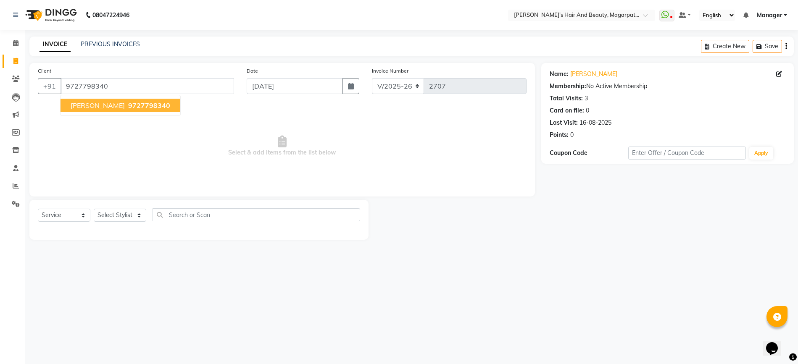
click at [128, 104] on span "9727798340" at bounding box center [149, 105] width 42 height 8
click at [126, 213] on select "Select Stylist [PERSON_NAME] Manager [PERSON_NAME] [PERSON_NAME] [PERSON_NAME]" at bounding box center [120, 215] width 53 height 13
select select "67444"
click at [94, 209] on select "Select Stylist [PERSON_NAME] Manager [PERSON_NAME] [PERSON_NAME] [PERSON_NAME]" at bounding box center [120, 215] width 53 height 13
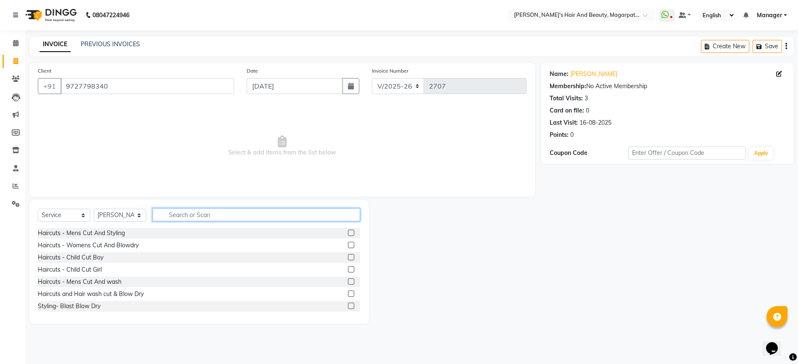
click at [183, 215] on input "text" at bounding box center [256, 214] width 208 height 13
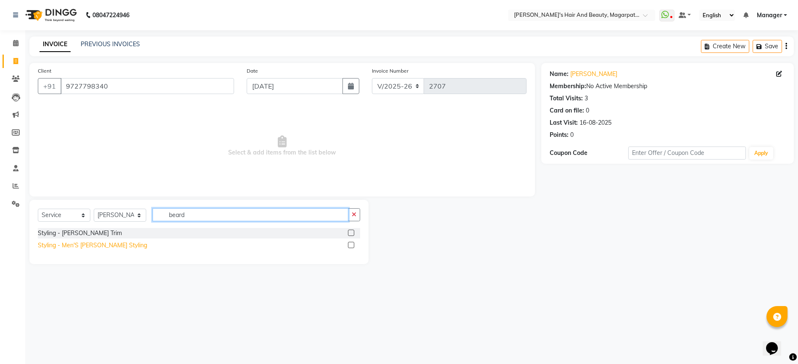
type input "beard"
click at [110, 245] on div "Styling - Men'S [PERSON_NAME] Styling" at bounding box center [92, 245] width 109 height 9
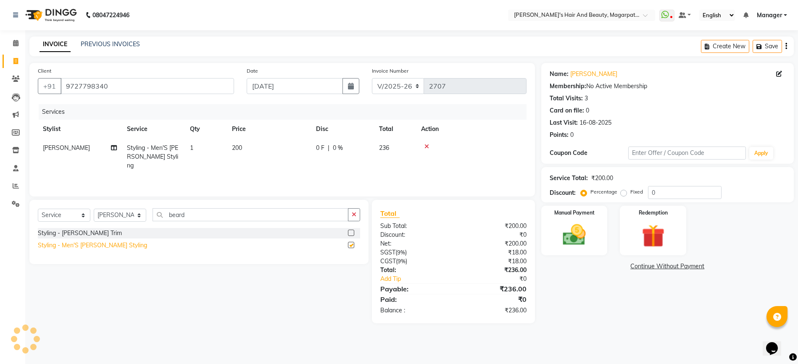
checkbox input "false"
click at [574, 238] on img at bounding box center [574, 234] width 39 height 27
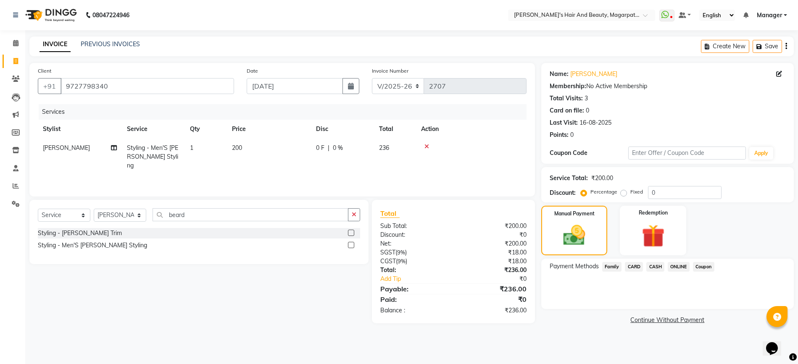
click at [674, 266] on span "ONLINE" at bounding box center [678, 267] width 22 height 10
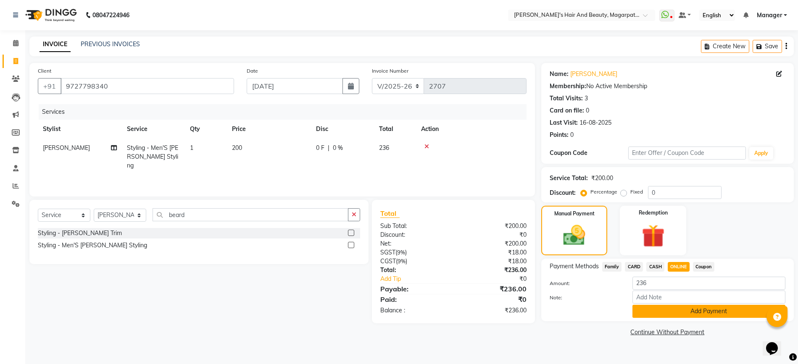
click at [679, 311] on button "Add Payment" at bounding box center [708, 311] width 153 height 13
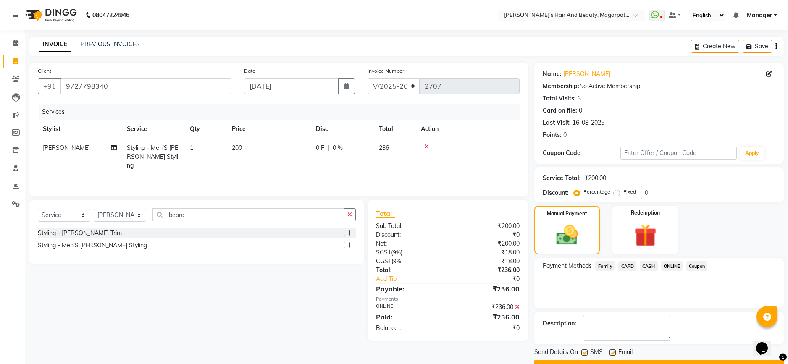
scroll to position [21, 0]
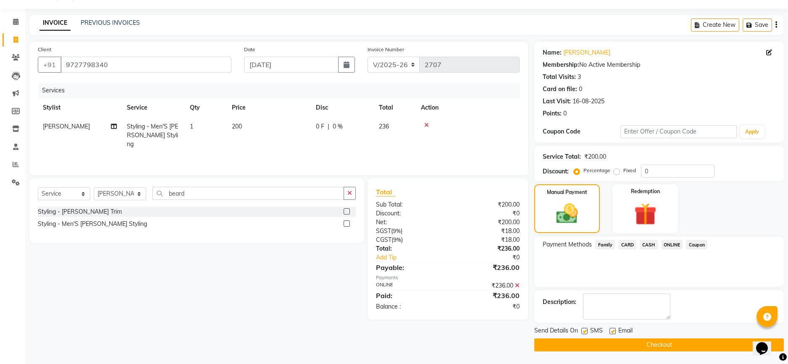
click at [654, 347] on button "Checkout" at bounding box center [659, 345] width 250 height 13
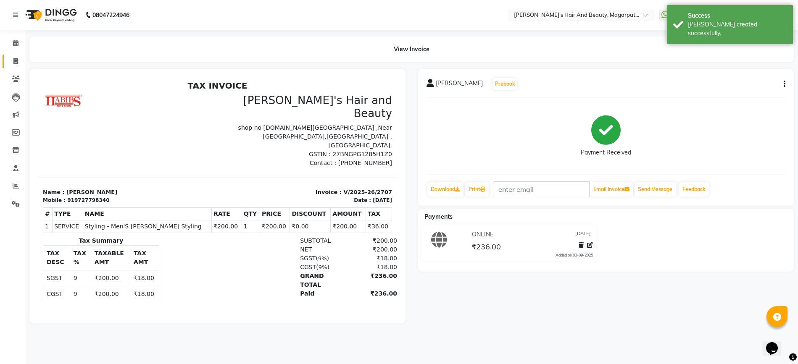
click at [11, 57] on span at bounding box center [15, 62] width 15 height 10
select select "service"
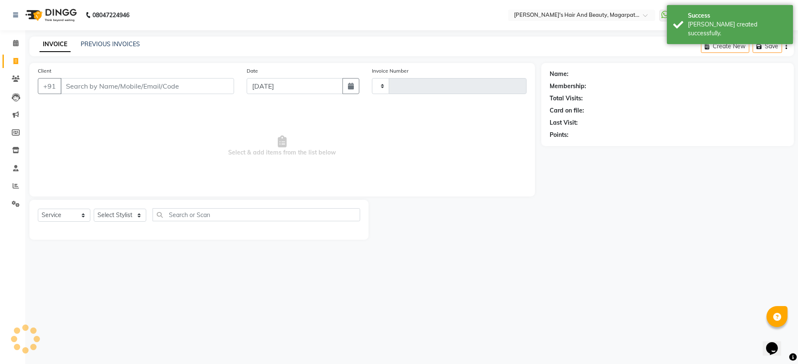
type input "2708"
select select "4517"
click at [78, 82] on input "Client" at bounding box center [146, 86] width 173 height 16
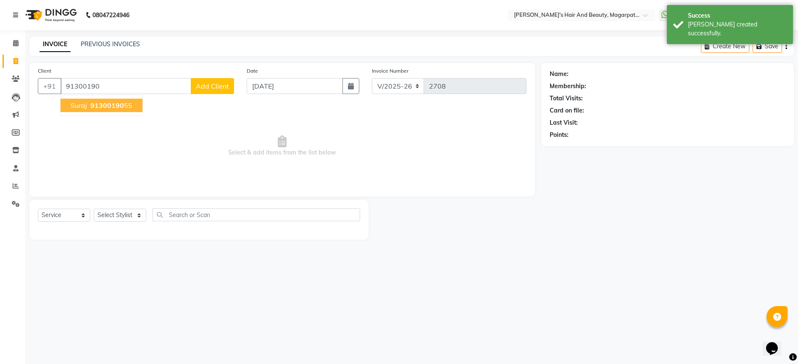
click at [78, 108] on span "suraj" at bounding box center [79, 105] width 16 height 8
type input "9130019055"
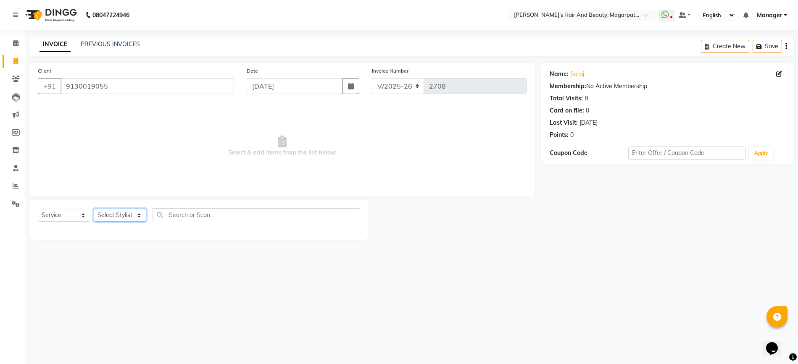
click at [112, 213] on select "Select Stylist [PERSON_NAME] Manager [PERSON_NAME] [PERSON_NAME] [PERSON_NAME]" at bounding box center [120, 215] width 53 height 13
select select "67454"
click at [94, 209] on select "Select Stylist [PERSON_NAME] Manager [PERSON_NAME] [PERSON_NAME] [PERSON_NAME]" at bounding box center [120, 215] width 53 height 13
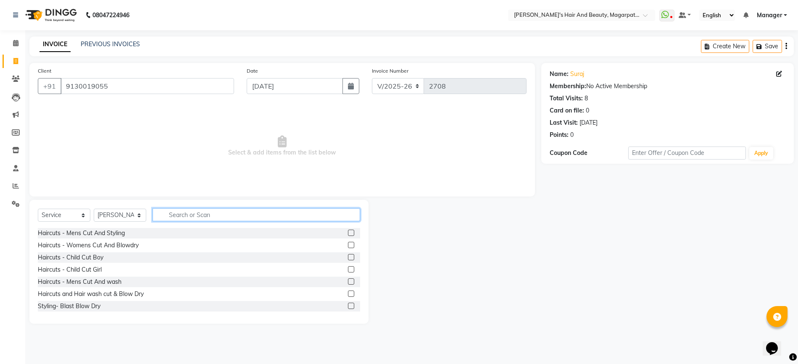
click at [184, 214] on input "text" at bounding box center [256, 214] width 208 height 13
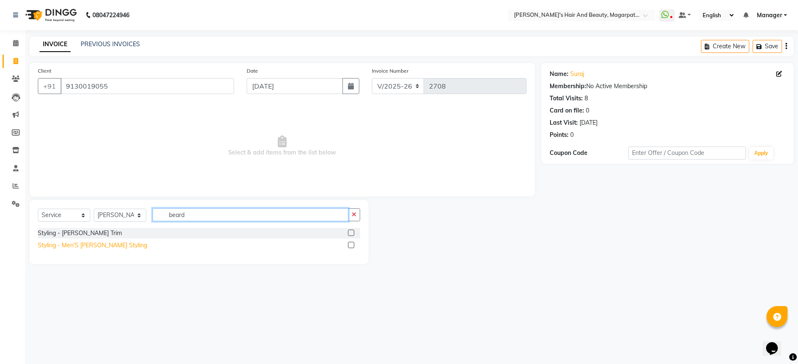
type input "beard"
click at [111, 248] on div "Styling - Men'S [PERSON_NAME] Styling" at bounding box center [92, 245] width 109 height 9
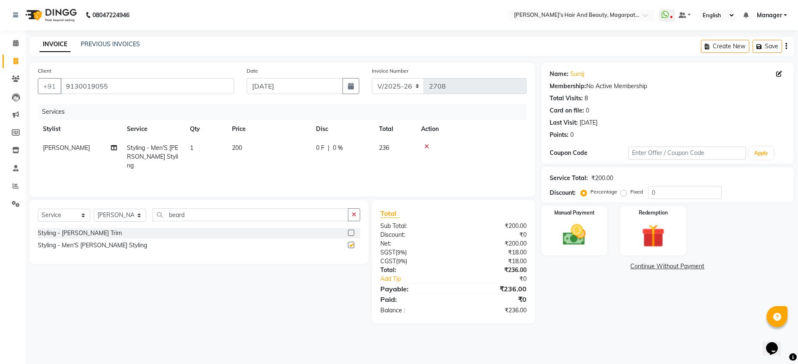
checkbox input "false"
click at [576, 230] on img at bounding box center [574, 234] width 39 height 27
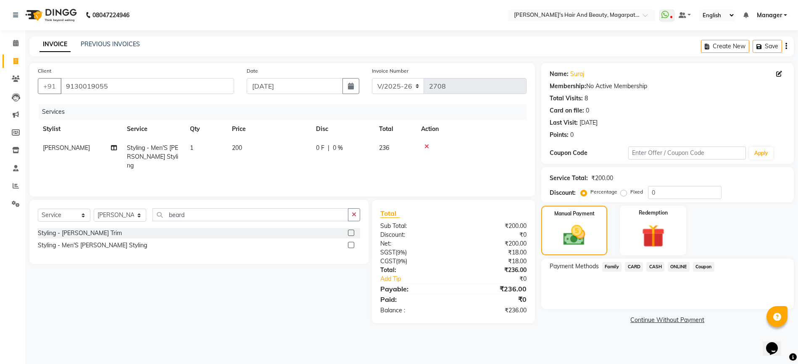
click at [684, 268] on span "ONLINE" at bounding box center [678, 267] width 22 height 10
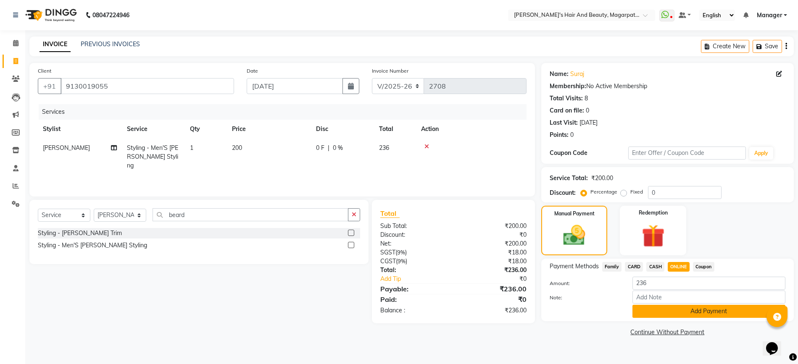
click at [678, 316] on button "Add Payment" at bounding box center [708, 311] width 153 height 13
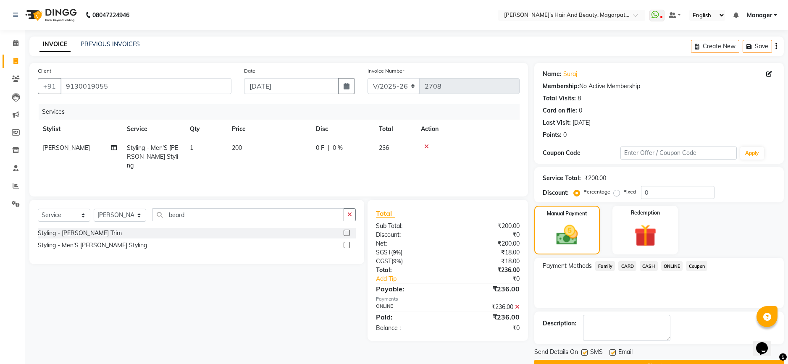
scroll to position [21, 0]
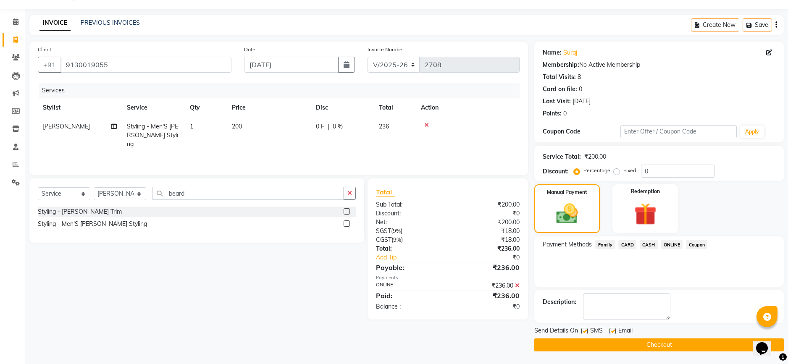
click at [664, 344] on button "Checkout" at bounding box center [659, 345] width 250 height 13
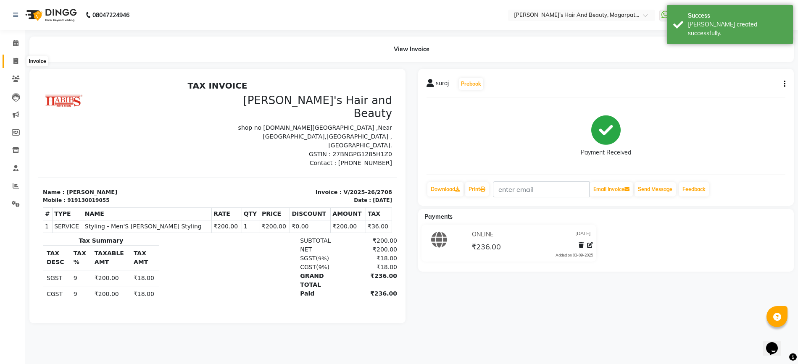
click at [12, 60] on span at bounding box center [15, 62] width 15 height 10
select select "4517"
select select "service"
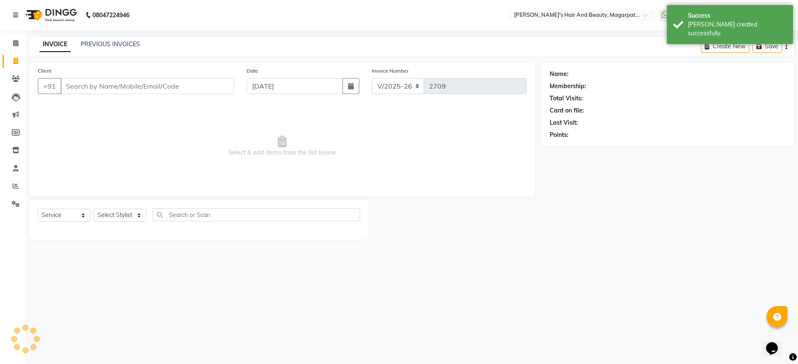
click at [88, 87] on input "Client" at bounding box center [146, 86] width 173 height 16
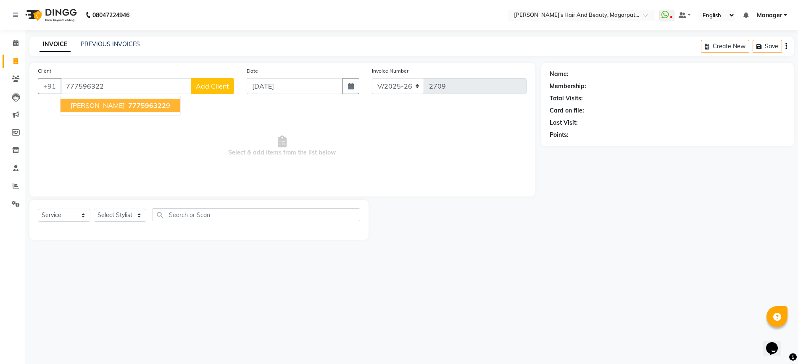
click at [84, 107] on span "[PERSON_NAME]" at bounding box center [98, 105] width 54 height 8
type input "7775963229"
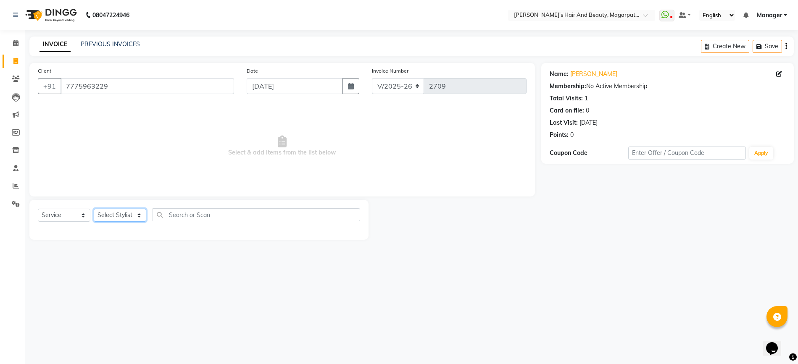
click at [122, 215] on select "Select Stylist [PERSON_NAME] Manager [PERSON_NAME] [PERSON_NAME] [PERSON_NAME]" at bounding box center [120, 215] width 53 height 13
select select "67444"
click at [94, 209] on select "Select Stylist [PERSON_NAME] Manager [PERSON_NAME] [PERSON_NAME] [PERSON_NAME]" at bounding box center [120, 215] width 53 height 13
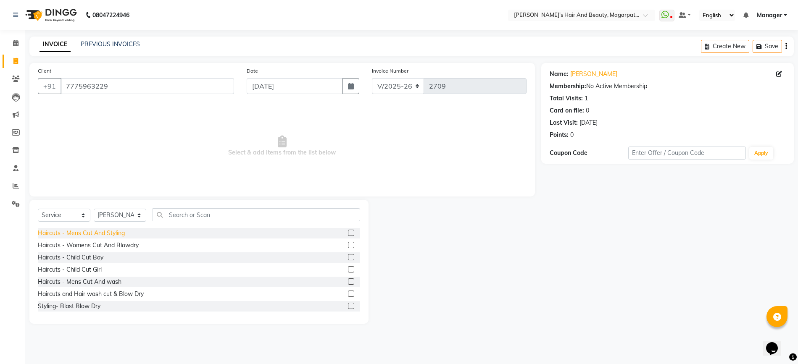
click at [113, 234] on div "Haircuts - Mens Cut And Styling" at bounding box center [81, 233] width 87 height 9
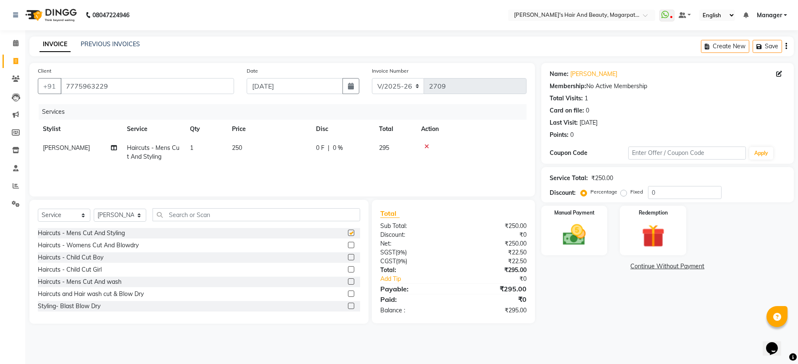
checkbox input "false"
click at [565, 231] on img at bounding box center [574, 234] width 39 height 27
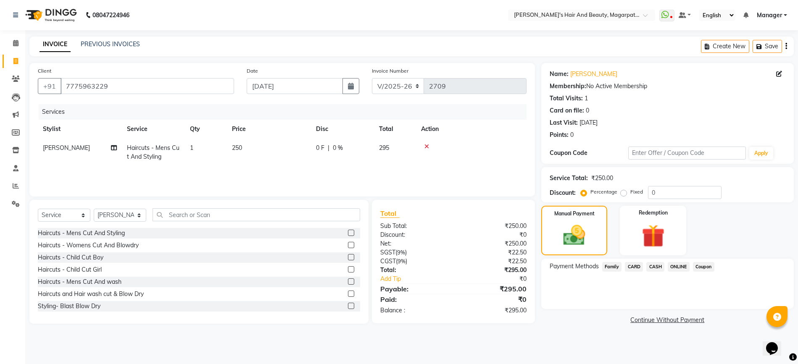
click at [675, 266] on span "ONLINE" at bounding box center [678, 267] width 22 height 10
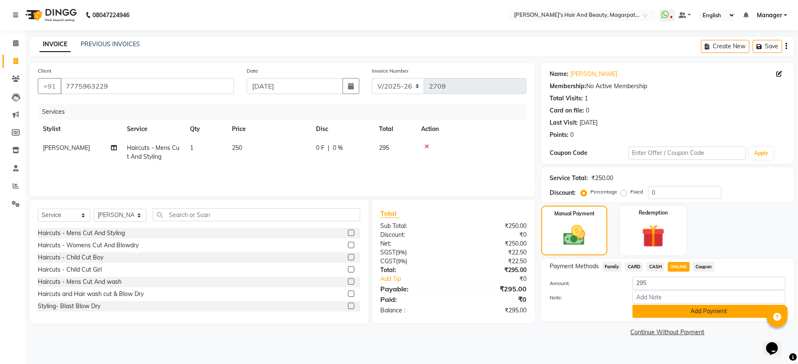
click at [679, 313] on button "Add Payment" at bounding box center [708, 311] width 153 height 13
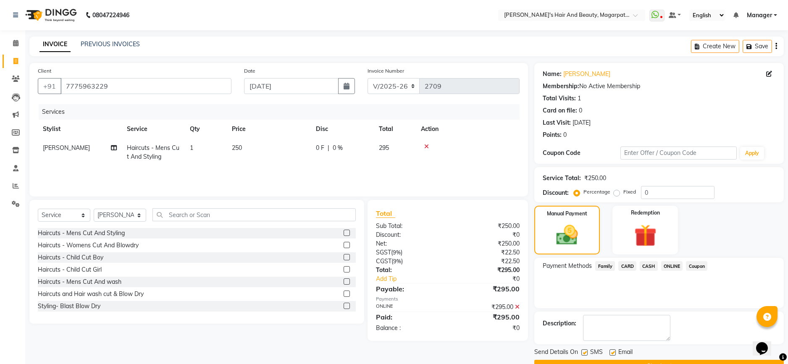
scroll to position [21, 0]
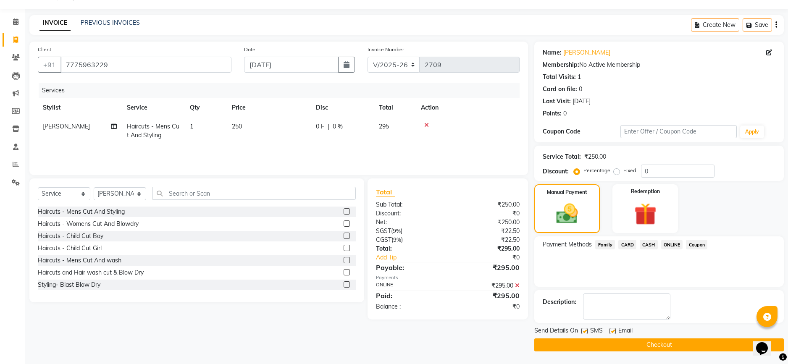
click at [660, 348] on button "Checkout" at bounding box center [659, 345] width 250 height 13
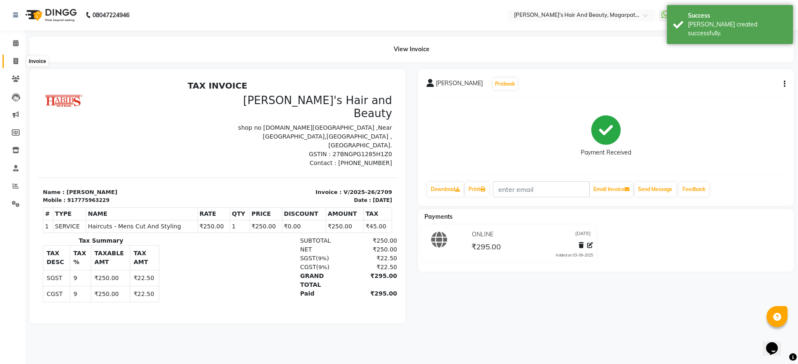
click at [16, 62] on icon at bounding box center [15, 61] width 5 height 6
select select "service"
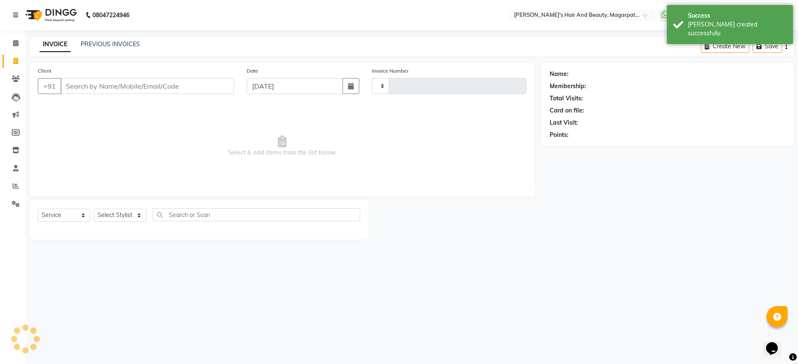
type input "2710"
select select "4517"
click at [80, 85] on input "Client" at bounding box center [146, 86] width 173 height 16
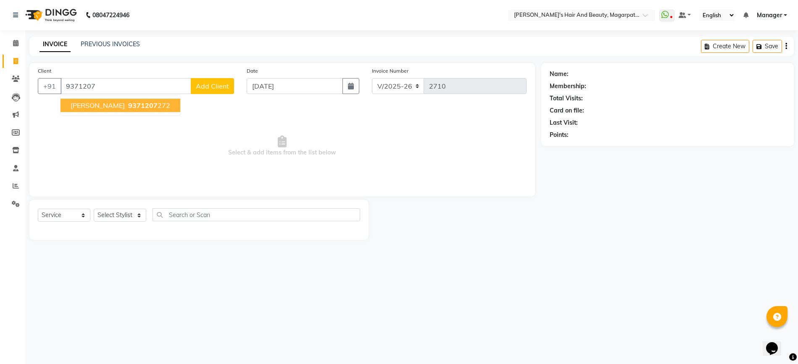
click at [81, 102] on span "[PERSON_NAME]" at bounding box center [98, 105] width 54 height 8
type input "9371207272"
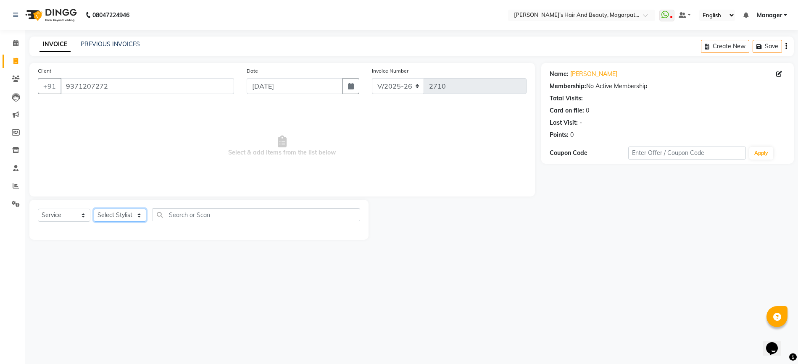
click at [122, 221] on select "Select Stylist [PERSON_NAME] Manager [PERSON_NAME] [PERSON_NAME] [PERSON_NAME]" at bounding box center [120, 215] width 53 height 13
select select "67444"
click at [94, 209] on select "Select Stylist [PERSON_NAME] Manager [PERSON_NAME] [PERSON_NAME] [PERSON_NAME]" at bounding box center [120, 215] width 53 height 13
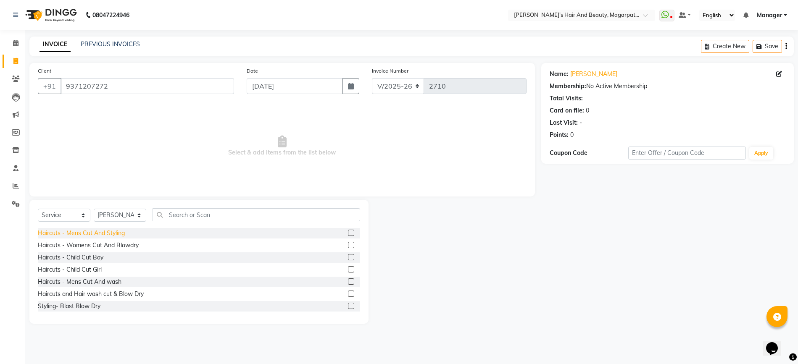
click at [103, 233] on div "Haircuts - Mens Cut And Styling" at bounding box center [81, 233] width 87 height 9
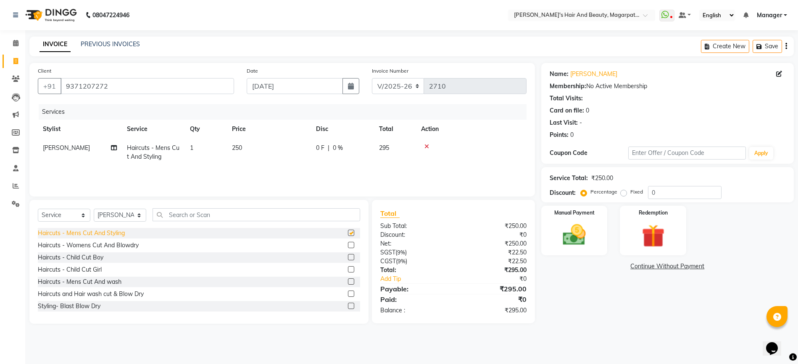
checkbox input "false"
click at [573, 235] on img at bounding box center [574, 234] width 39 height 27
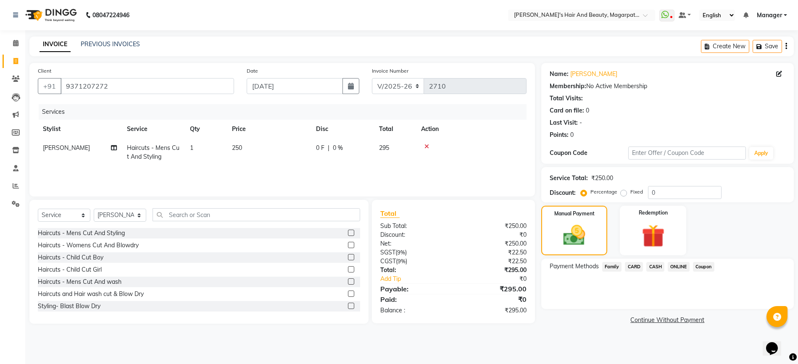
click at [682, 267] on span "ONLINE" at bounding box center [678, 267] width 22 height 10
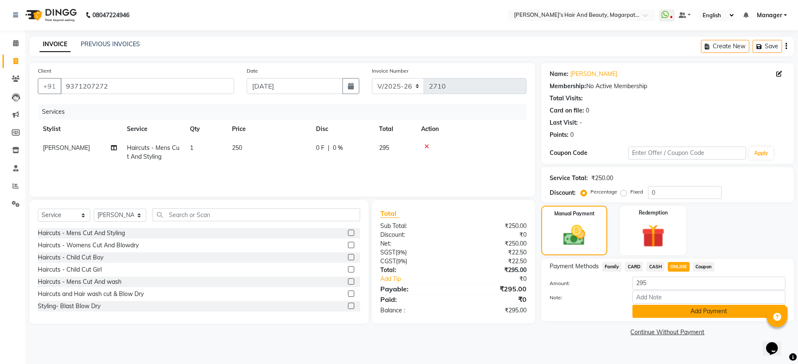
click at [683, 310] on button "Add Payment" at bounding box center [708, 311] width 153 height 13
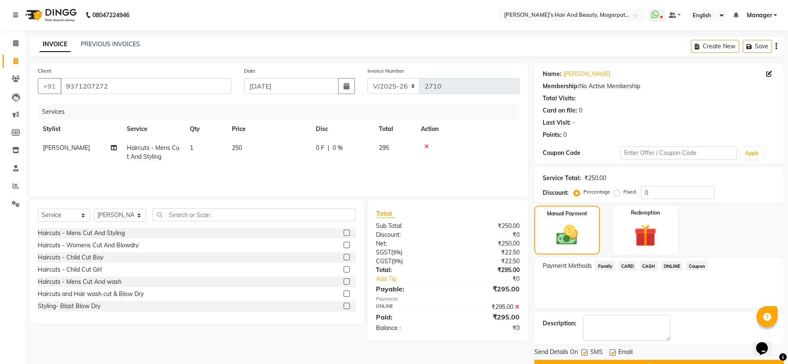
scroll to position [21, 0]
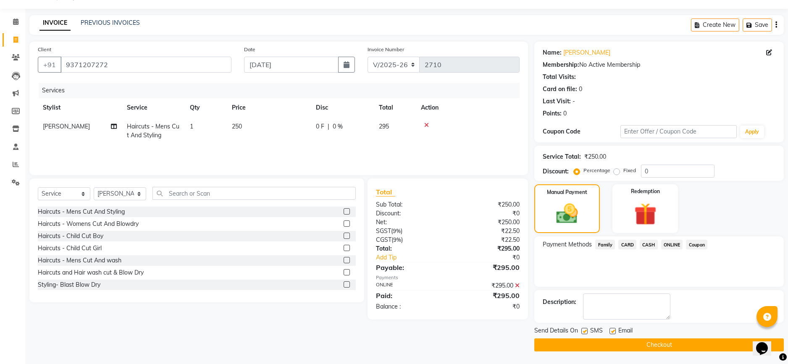
click at [666, 346] on button "Checkout" at bounding box center [659, 345] width 250 height 13
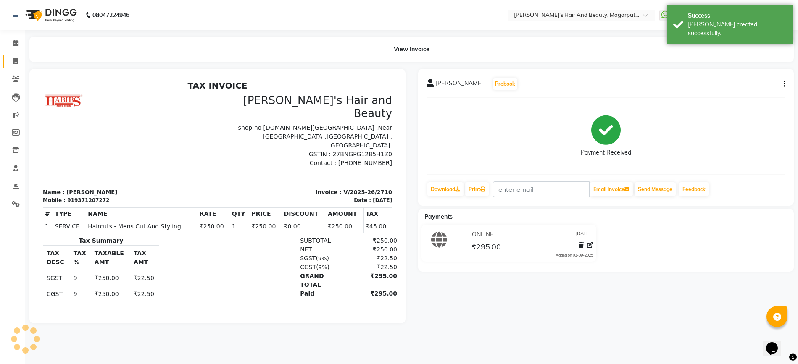
click at [14, 55] on link "Invoice" at bounding box center [13, 62] width 20 height 14
select select "service"
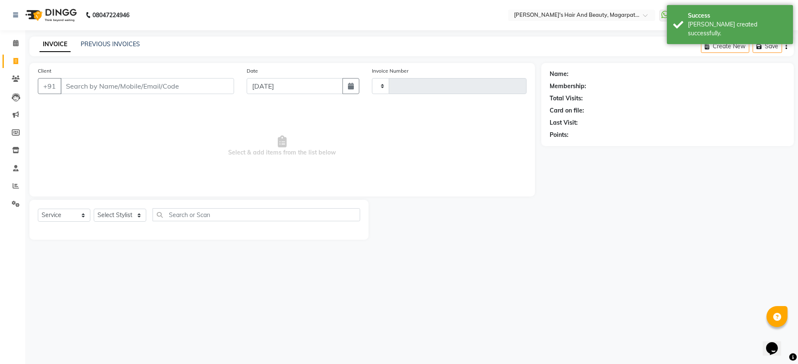
type input "2711"
select select "4517"
click at [88, 85] on input "Client" at bounding box center [146, 86] width 173 height 16
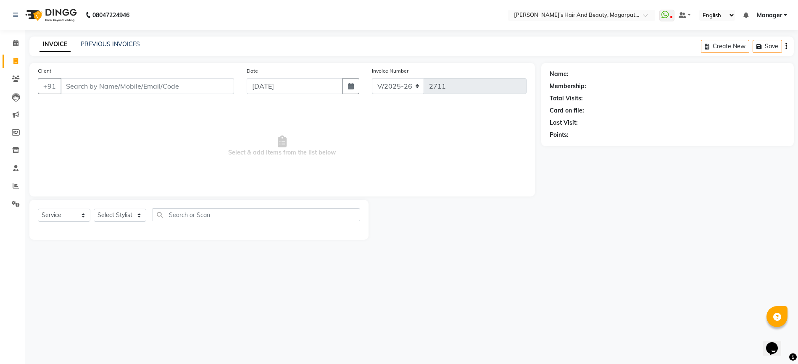
click at [88, 85] on input "Client" at bounding box center [146, 86] width 173 height 16
type input "76776776767"
click at [199, 85] on span "Add Client" at bounding box center [212, 86] width 33 height 8
select select "22"
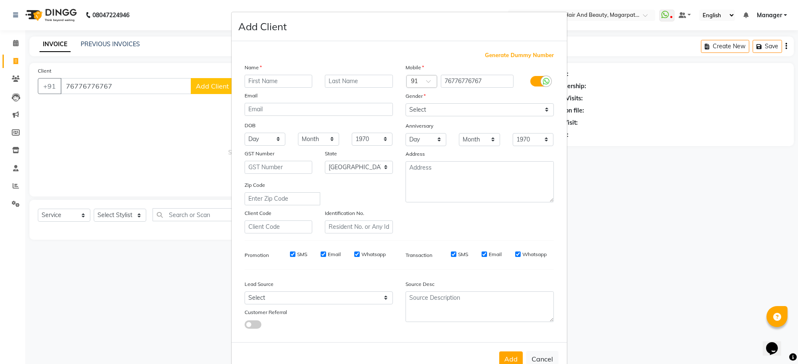
click at [260, 82] on input "text" at bounding box center [278, 81] width 68 height 13
type input "Mangal"
click at [423, 112] on select "Select [DEMOGRAPHIC_DATA] [DEMOGRAPHIC_DATA] Other Prefer Not To Say" at bounding box center [479, 109] width 148 height 13
select select "[DEMOGRAPHIC_DATA]"
click at [405, 103] on select "Select [DEMOGRAPHIC_DATA] [DEMOGRAPHIC_DATA] Other Prefer Not To Say" at bounding box center [479, 109] width 148 height 13
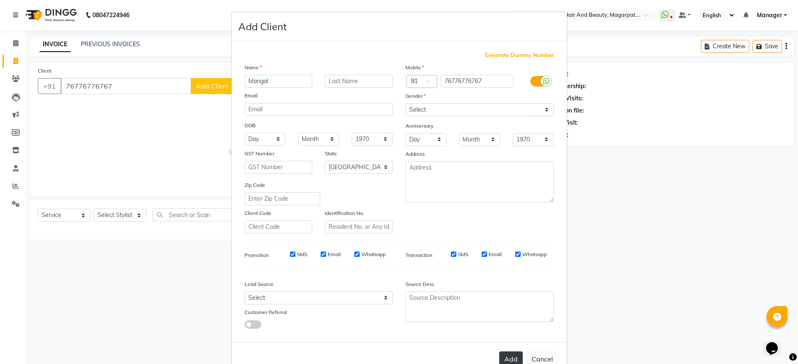
click at [505, 354] on button "Add" at bounding box center [511, 359] width 24 height 15
select select
select select "null"
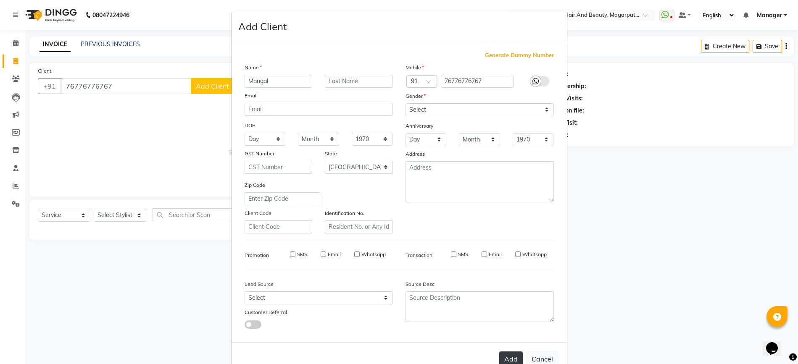
select select
checkbox input "false"
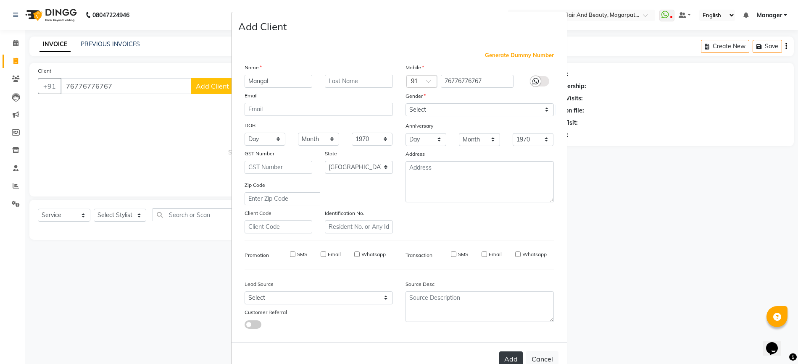
checkbox input "false"
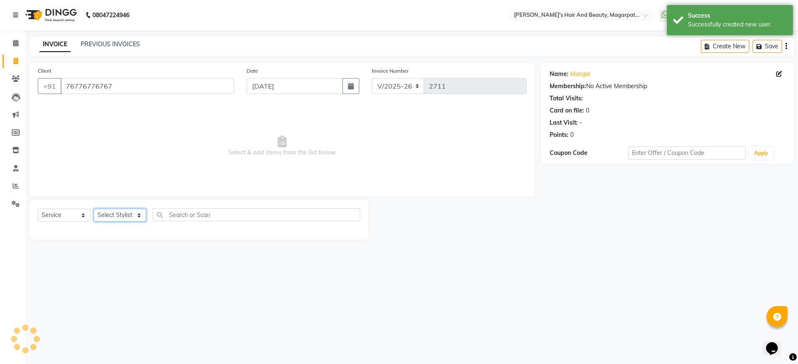
click at [113, 216] on select "Select Stylist [PERSON_NAME] Manager [PERSON_NAME] [PERSON_NAME] [PERSON_NAME]" at bounding box center [120, 215] width 53 height 13
select select "67454"
click at [94, 209] on select "Select Stylist [PERSON_NAME] Manager [PERSON_NAME] [PERSON_NAME] [PERSON_NAME]" at bounding box center [120, 215] width 53 height 13
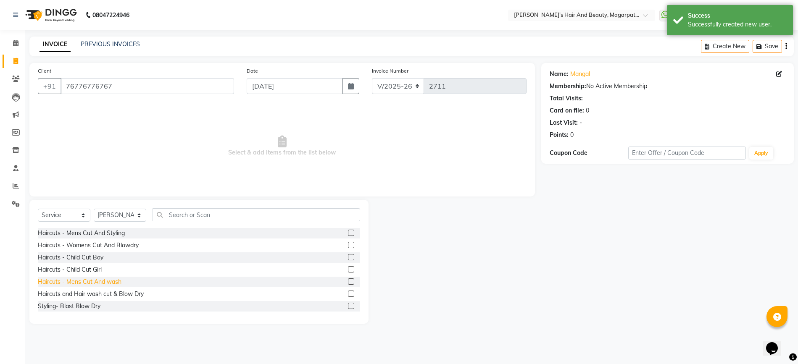
click at [105, 280] on div "Haircuts - Mens Cut And wash" at bounding box center [80, 282] width 84 height 9
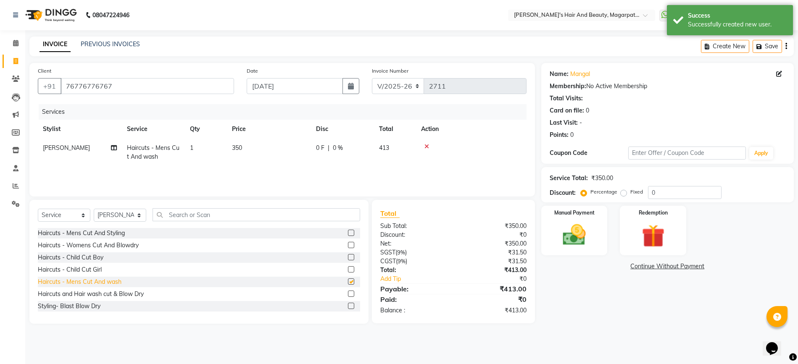
checkbox input "false"
click at [576, 237] on img at bounding box center [574, 234] width 39 height 27
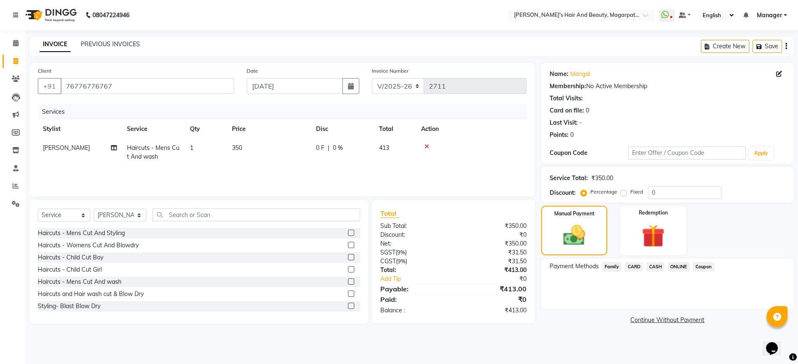
click at [680, 268] on span "ONLINE" at bounding box center [678, 267] width 22 height 10
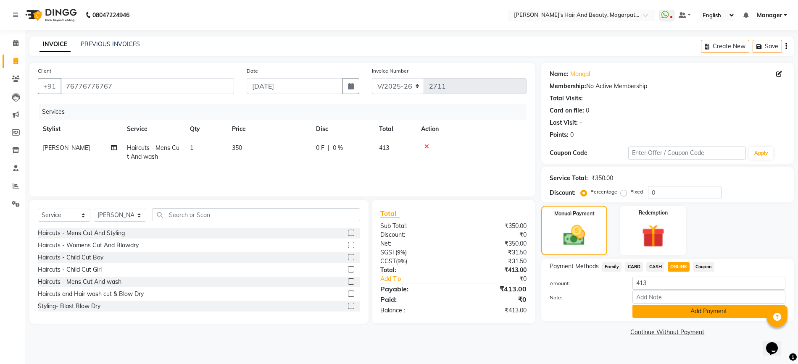
click at [682, 307] on button "Add Payment" at bounding box center [708, 311] width 153 height 13
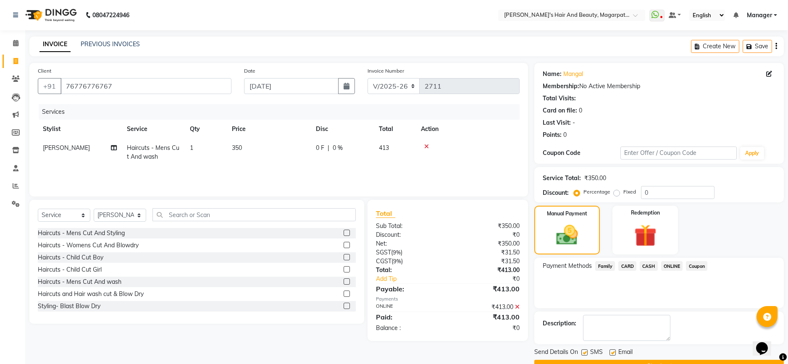
scroll to position [21, 0]
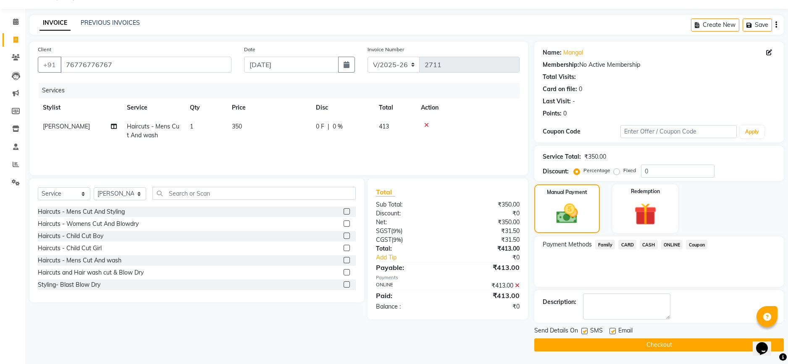
click at [644, 348] on button "Checkout" at bounding box center [659, 345] width 250 height 13
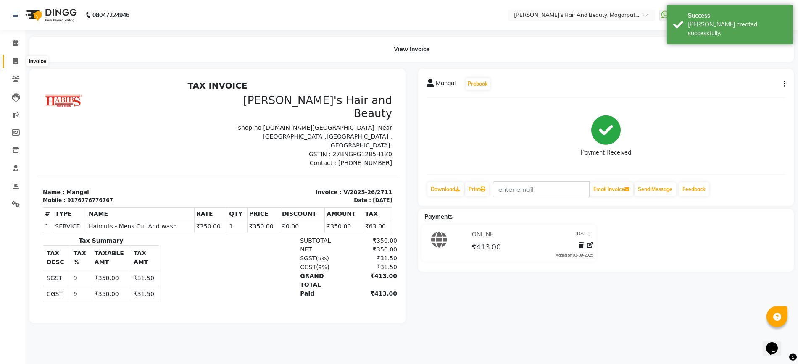
click at [12, 60] on span at bounding box center [15, 62] width 15 height 10
select select "service"
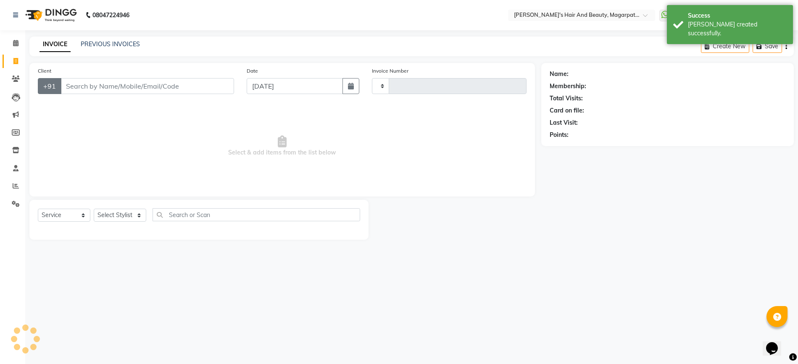
type input "2712"
select select "4517"
click at [76, 87] on input "Client" at bounding box center [146, 86] width 173 height 16
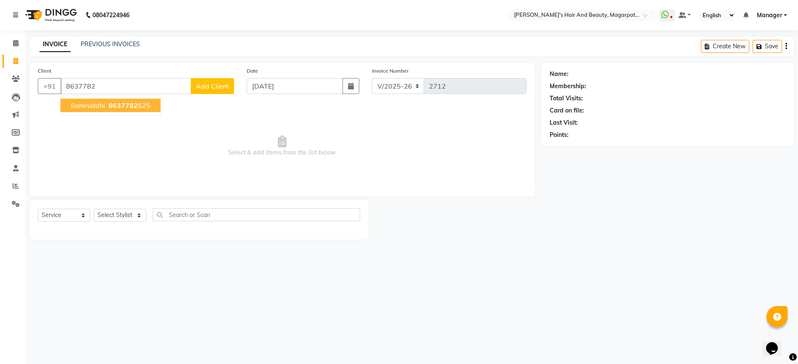
click at [84, 107] on span "Samruddhi" at bounding box center [88, 105] width 34 height 8
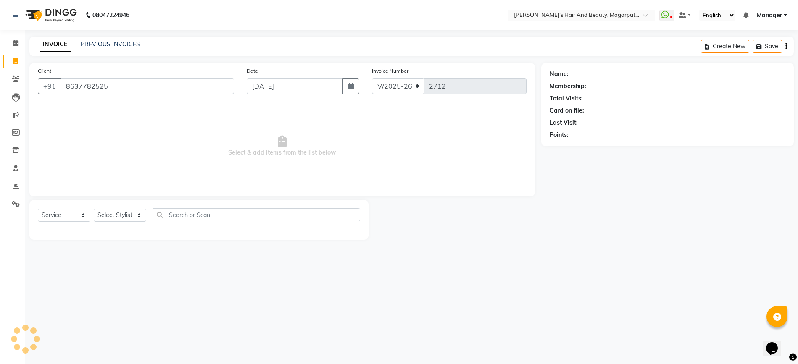
type input "8637782525"
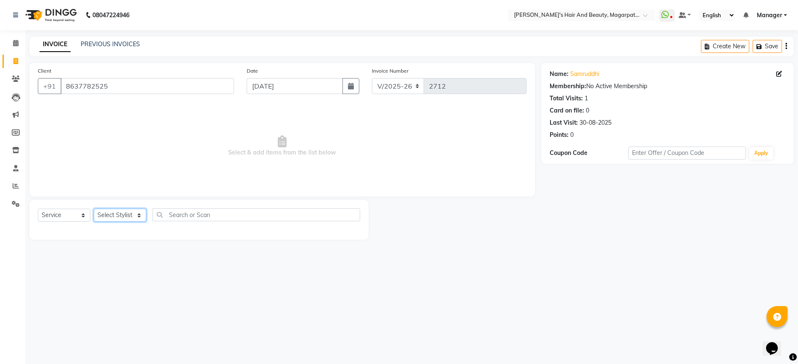
click at [108, 215] on select "Select Stylist [PERSON_NAME] Manager [PERSON_NAME] [PERSON_NAME] [PERSON_NAME]" at bounding box center [120, 215] width 53 height 13
select select "67444"
click at [94, 209] on select "Select Stylist [PERSON_NAME] Manager [PERSON_NAME] [PERSON_NAME] [PERSON_NAME]" at bounding box center [120, 215] width 53 height 13
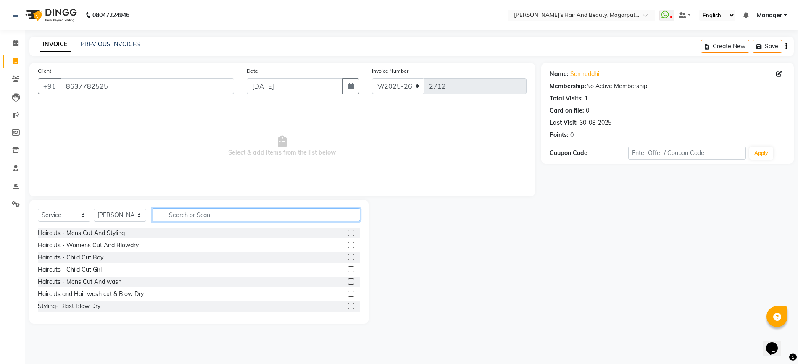
click at [188, 215] on input "text" at bounding box center [256, 214] width 208 height 13
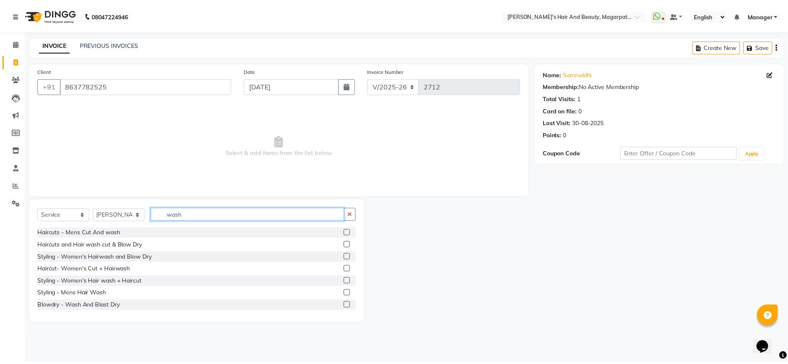
scroll to position [13, 0]
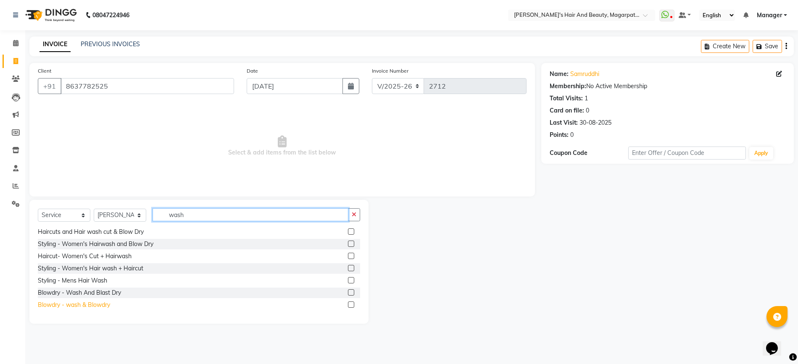
type input "wash"
click at [107, 305] on div "Blowdry - wash & Blowdry" at bounding box center [74, 305] width 72 height 9
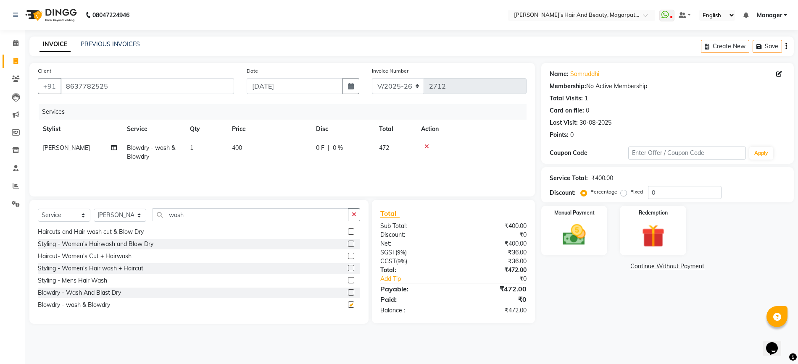
checkbox input "false"
click at [565, 238] on img at bounding box center [574, 234] width 39 height 27
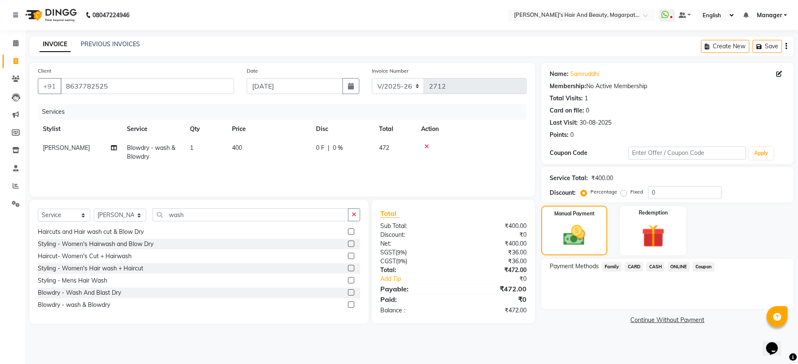
click at [680, 265] on span "ONLINE" at bounding box center [678, 267] width 22 height 10
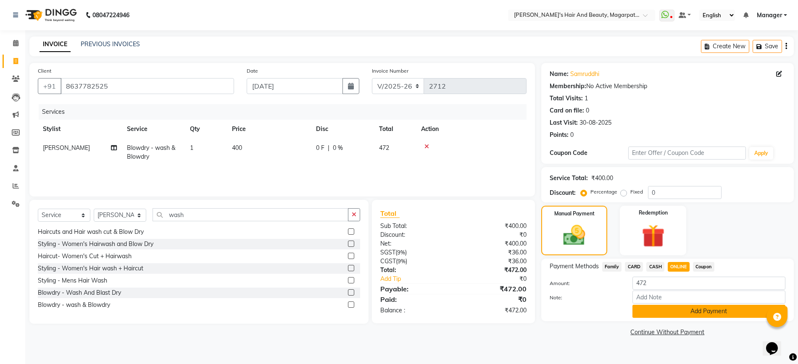
click at [682, 310] on button "Add Payment" at bounding box center [708, 311] width 153 height 13
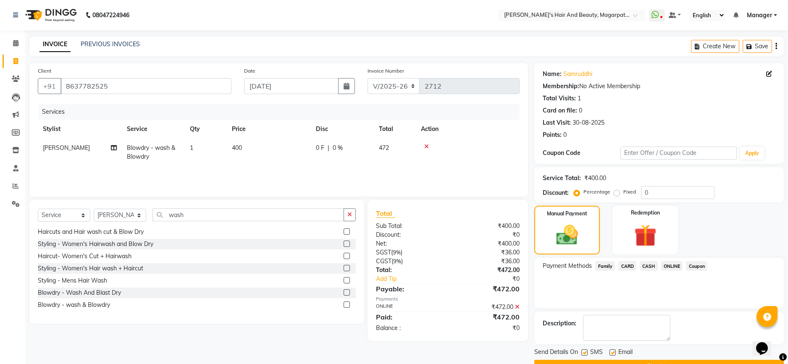
scroll to position [21, 0]
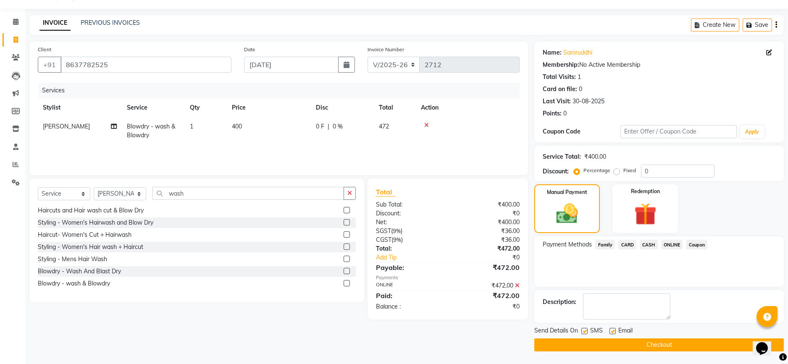
click at [660, 346] on button "Checkout" at bounding box center [659, 345] width 250 height 13
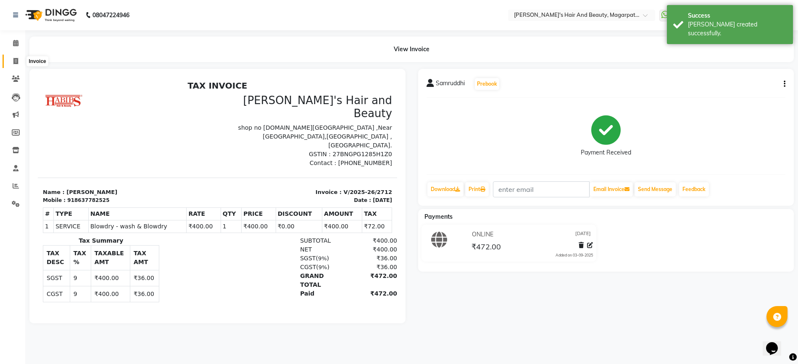
click at [15, 59] on icon at bounding box center [15, 61] width 5 height 6
select select "4517"
select select "service"
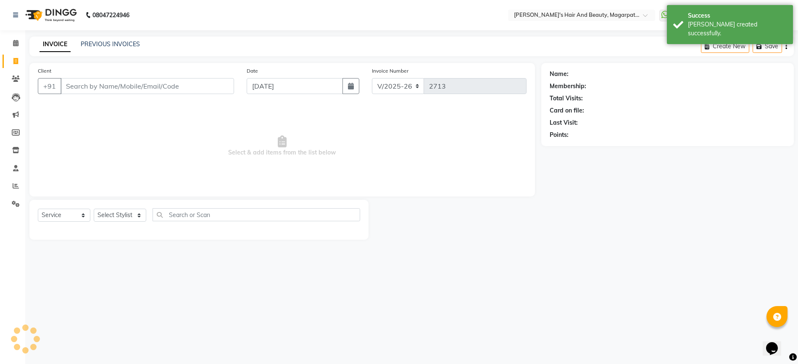
click at [96, 86] on input "Client" at bounding box center [146, 86] width 173 height 16
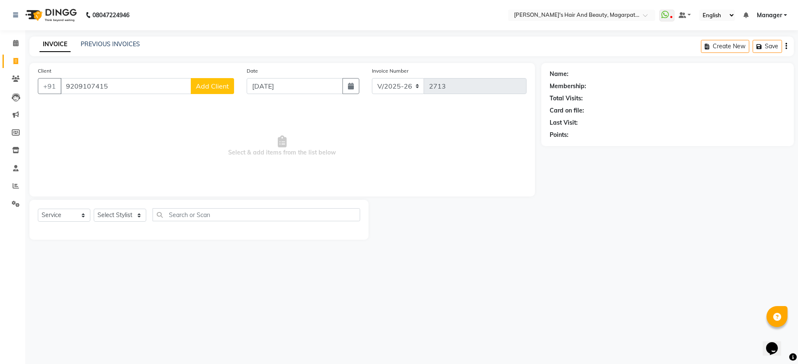
type input "9209107415"
click at [206, 87] on span "Add Client" at bounding box center [212, 86] width 33 height 8
select select "22"
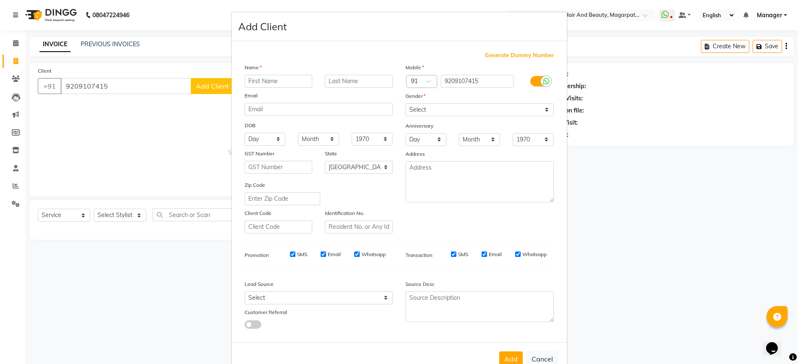
click at [256, 79] on input "text" at bounding box center [278, 81] width 68 height 13
type input "Om"
click at [451, 109] on select "Select [DEMOGRAPHIC_DATA] [DEMOGRAPHIC_DATA] Other Prefer Not To Say" at bounding box center [479, 109] width 148 height 13
select select "[DEMOGRAPHIC_DATA]"
click at [405, 103] on select "Select [DEMOGRAPHIC_DATA] [DEMOGRAPHIC_DATA] Other Prefer Not To Say" at bounding box center [479, 109] width 148 height 13
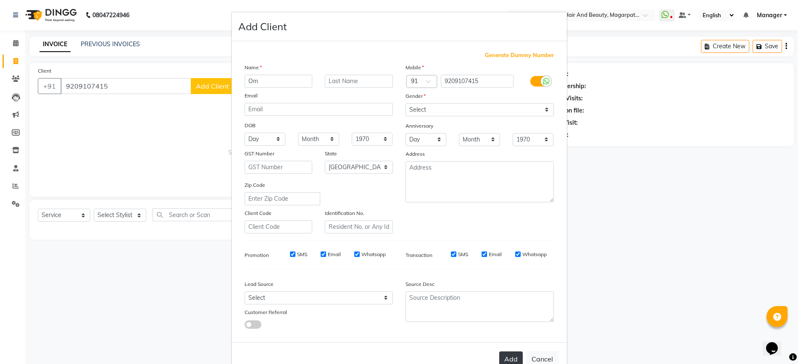
click at [503, 361] on button "Add" at bounding box center [511, 359] width 24 height 15
select select
select select "null"
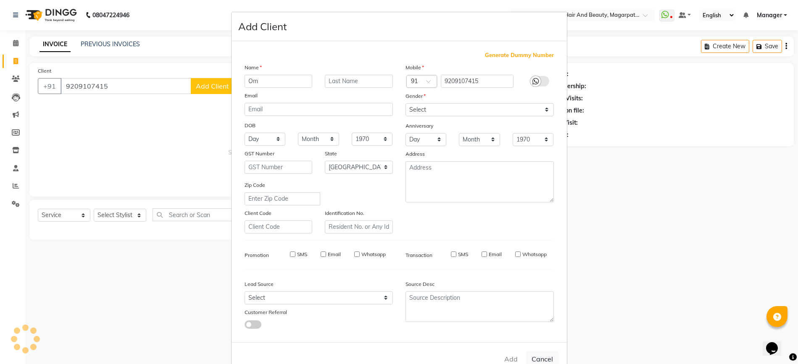
select select
checkbox input "false"
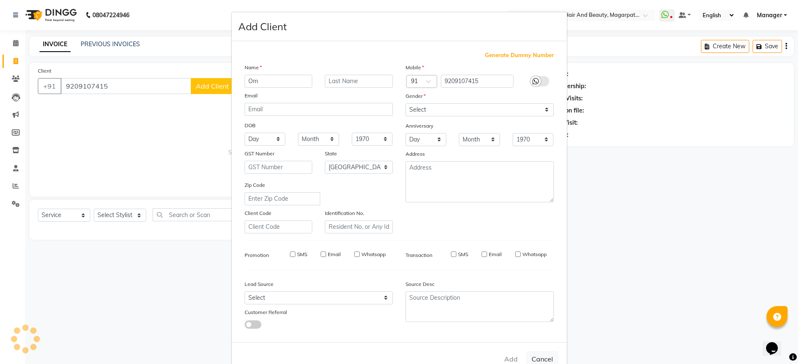
checkbox input "false"
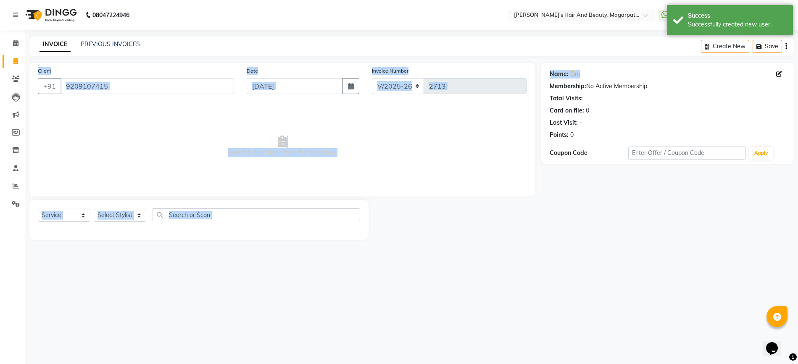
drag, startPoint x: 580, startPoint y: 73, endPoint x: 602, endPoint y: 40, distance: 39.4
click at [602, 40] on main "INVOICE PREVIOUS INVOICES Create New Save Client [PHONE_NUMBER] Date [DATE] Inv…" at bounding box center [411, 145] width 772 height 216
click at [592, 76] on div "Name: [PERSON_NAME]" at bounding box center [667, 74] width 236 height 9
drag, startPoint x: 584, startPoint y: 70, endPoint x: 601, endPoint y: 18, distance: 54.7
click at [601, 18] on app-home "08047224946 Select Location × [PERSON_NAME]'s Hair And Beauty, Magarpatta City …" at bounding box center [399, 126] width 798 height 252
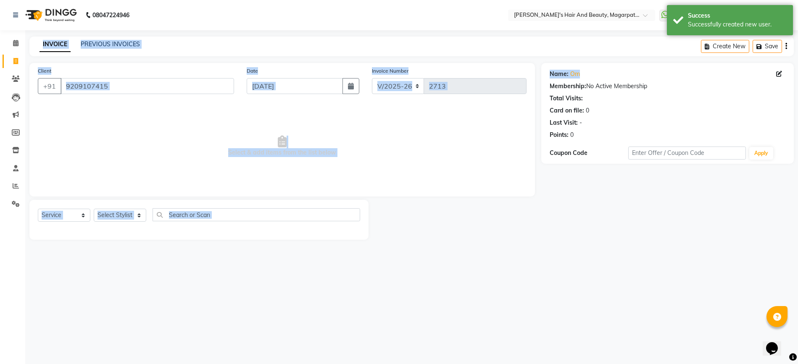
click at [589, 73] on div "Name: [PERSON_NAME]" at bounding box center [667, 74] width 236 height 9
drag, startPoint x: 582, startPoint y: 74, endPoint x: 574, endPoint y: 83, distance: 11.9
click at [574, 83] on div "Name: Om Membership: No Active Membership Total Visits: Card on file: 0 Last Vi…" at bounding box center [667, 102] width 236 height 73
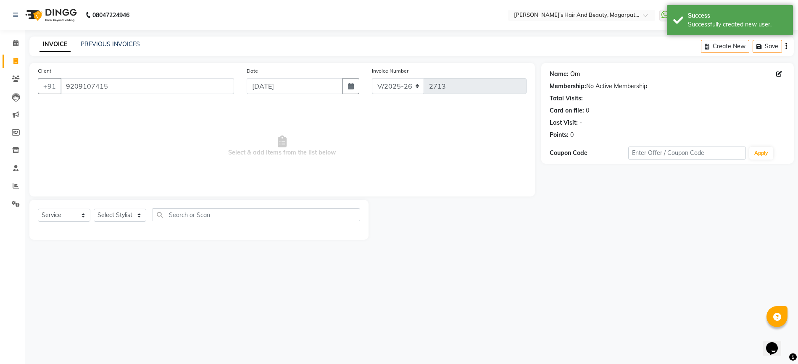
drag, startPoint x: 572, startPoint y: 66, endPoint x: 575, endPoint y: 78, distance: 12.1
click at [575, 77] on div "Name: Om Membership: No Active Membership Total Visits: Card on file: 0 Last Vi…" at bounding box center [667, 102] width 236 height 73
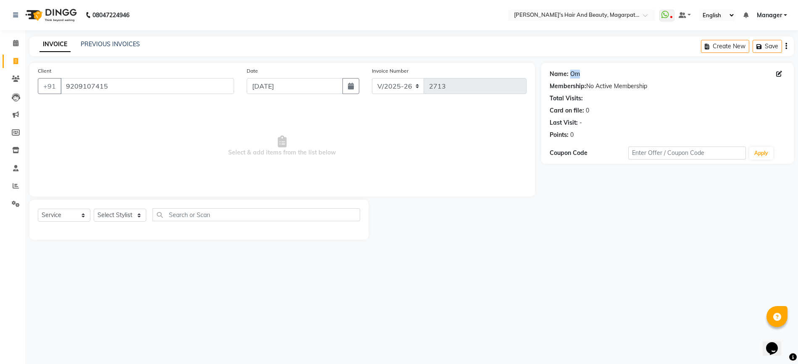
drag, startPoint x: 580, startPoint y: 73, endPoint x: 570, endPoint y: 73, distance: 9.7
click at [570, 73] on div "Name: [PERSON_NAME]" at bounding box center [667, 74] width 236 height 9
copy link "Om"
click at [110, 212] on select "Select Stylist [PERSON_NAME] Manager [PERSON_NAME] [PERSON_NAME] [PERSON_NAME]" at bounding box center [120, 215] width 53 height 13
select select "67454"
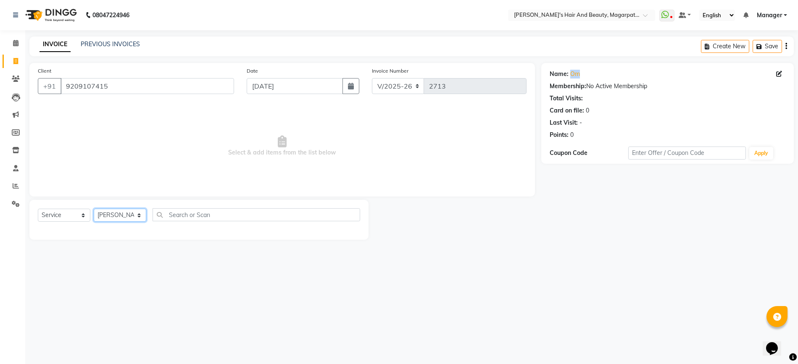
click at [94, 209] on select "Select Stylist [PERSON_NAME] Manager [PERSON_NAME] [PERSON_NAME] [PERSON_NAME]" at bounding box center [120, 215] width 53 height 13
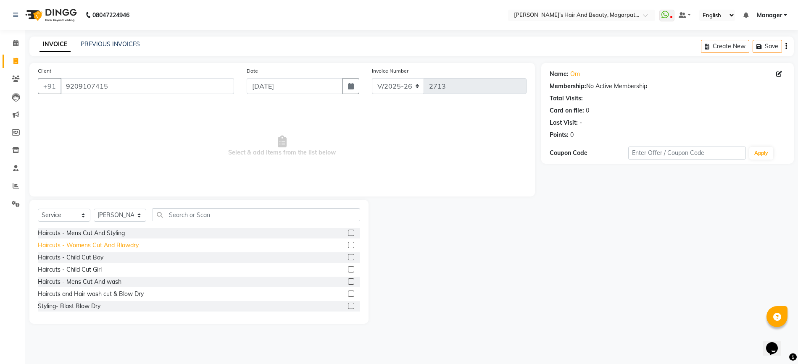
click at [119, 242] on div "Haircuts - Womens Cut And Blowdry" at bounding box center [88, 245] width 101 height 9
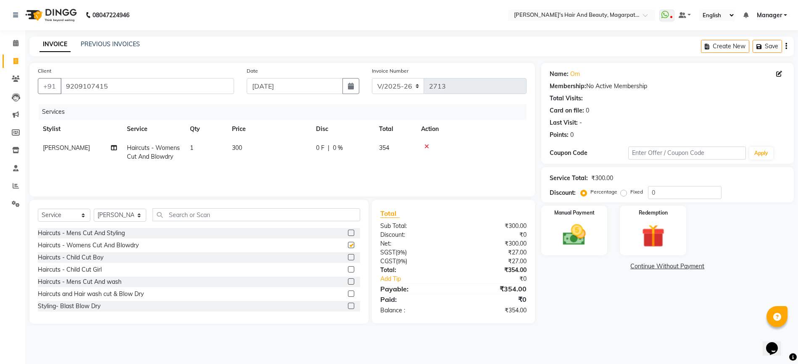
checkbox input "false"
click at [330, 153] on td "0 F | 0 %" at bounding box center [342, 153] width 63 height 28
select select "67454"
click at [408, 150] on input "0" at bounding box center [404, 150] width 25 height 13
type input "20"
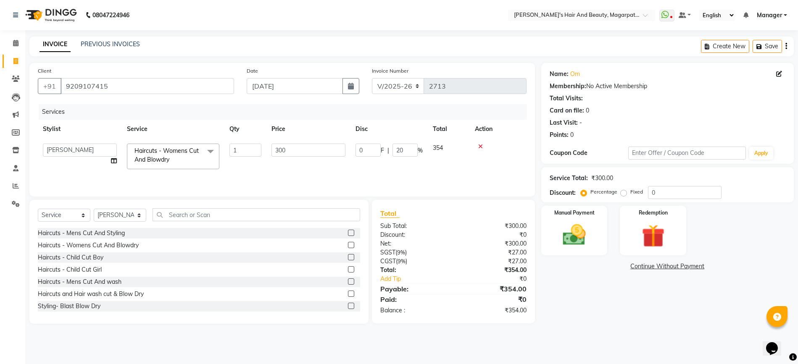
click at [403, 165] on tr "[PERSON_NAME] Manager [PERSON_NAME] [PERSON_NAME] [PERSON_NAME] Haircuts - Wome…" at bounding box center [282, 157] width 489 height 36
click at [428, 145] on icon at bounding box center [426, 147] width 5 height 6
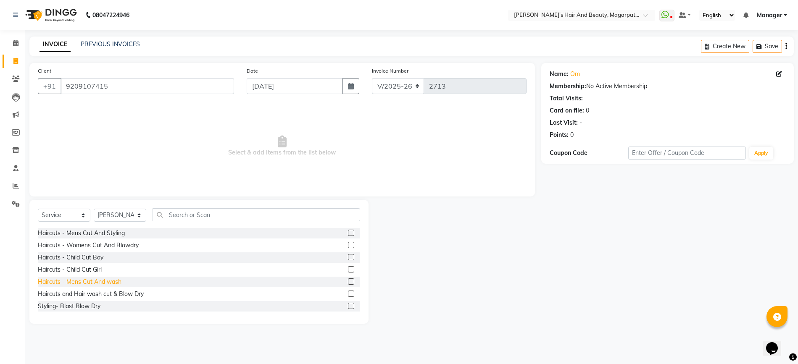
click at [111, 279] on div "Haircuts - Mens Cut And wash" at bounding box center [80, 282] width 84 height 9
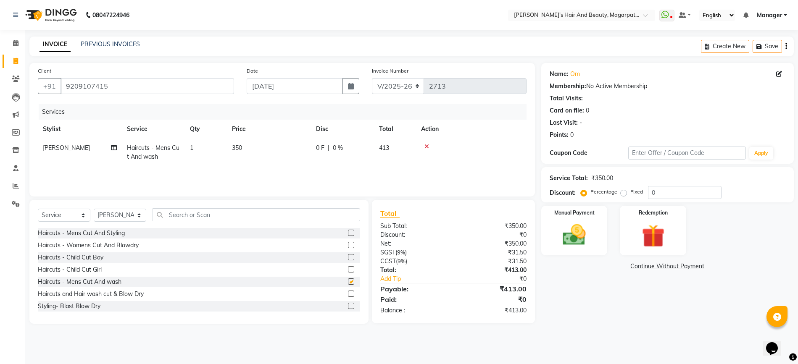
checkbox input "false"
click at [334, 141] on td "0 F | 0 %" at bounding box center [342, 153] width 63 height 28
select select "67454"
click at [404, 151] on input "0" at bounding box center [404, 150] width 25 height 13
type input "20"
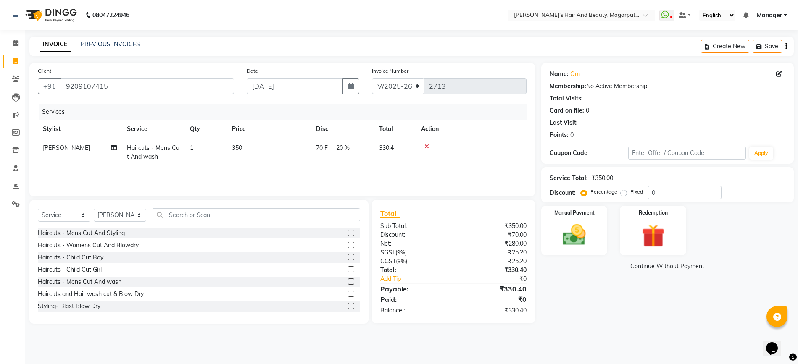
click at [389, 177] on div "Services Stylist Service Qty Price Disc Total Action [PERSON_NAME] Haircuts - M…" at bounding box center [282, 146] width 489 height 84
click at [76, 215] on select "Select Service Product Membership Package Voucher Prepaid Gift Card" at bounding box center [64, 215] width 53 height 13
click at [38, 209] on select "Select Service Product Membership Package Voucher Prepaid Gift Card" at bounding box center [64, 215] width 53 height 13
click at [83, 244] on div "Privilege Card 800" at bounding box center [62, 245] width 49 height 9
select select "select"
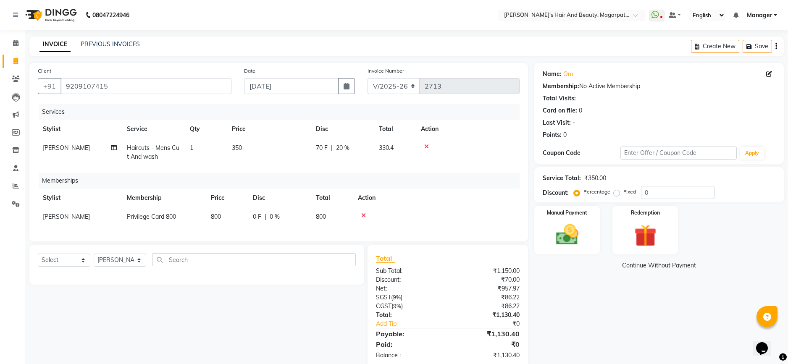
scroll to position [26, 0]
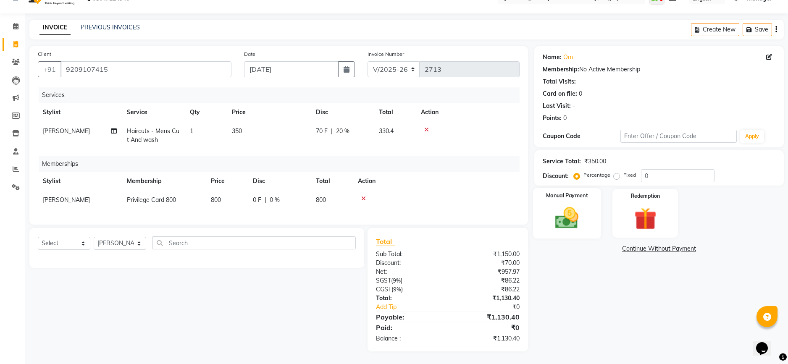
click at [561, 214] on img at bounding box center [567, 218] width 38 height 27
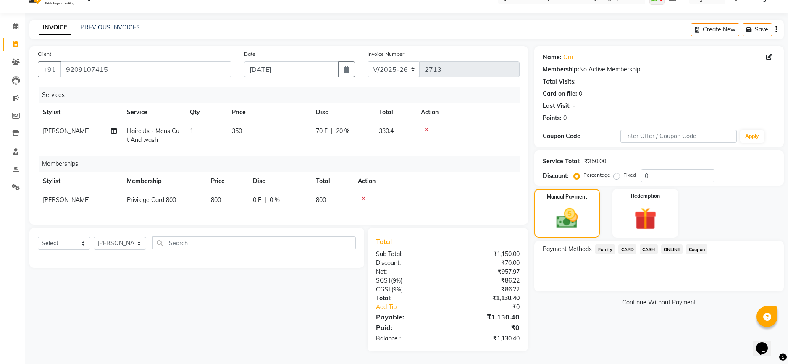
click at [670, 244] on span "ONLINE" at bounding box center [672, 249] width 22 height 10
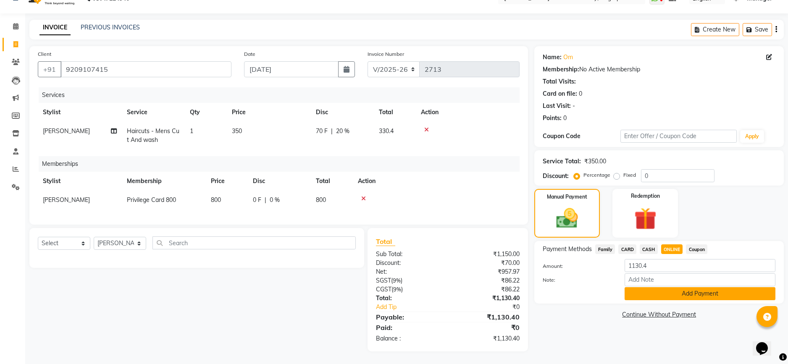
click at [676, 287] on button "Add Payment" at bounding box center [700, 293] width 151 height 13
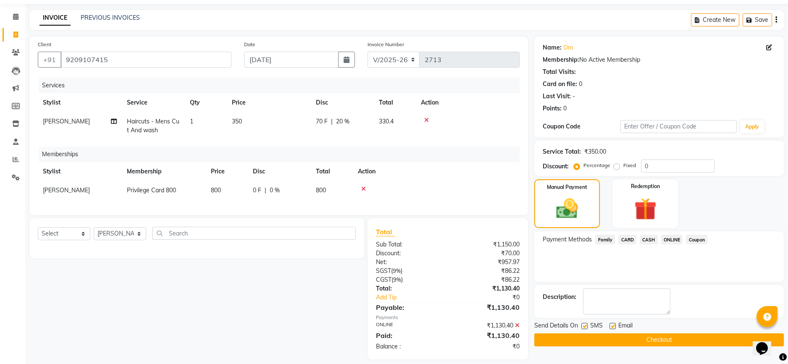
scroll to position [44, 0]
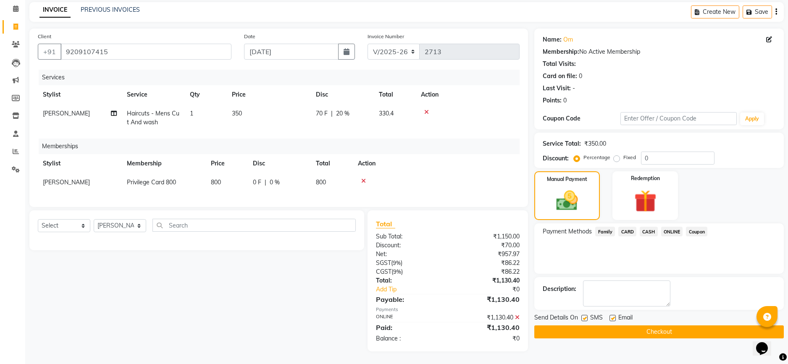
click at [652, 326] on button "Checkout" at bounding box center [659, 332] width 250 height 13
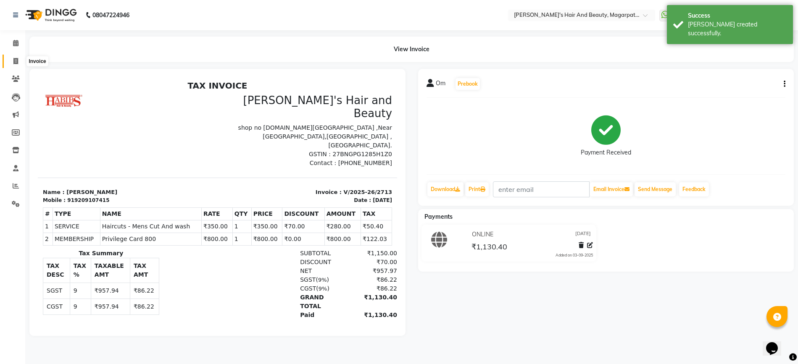
click at [16, 60] on icon at bounding box center [15, 61] width 5 height 6
select select "service"
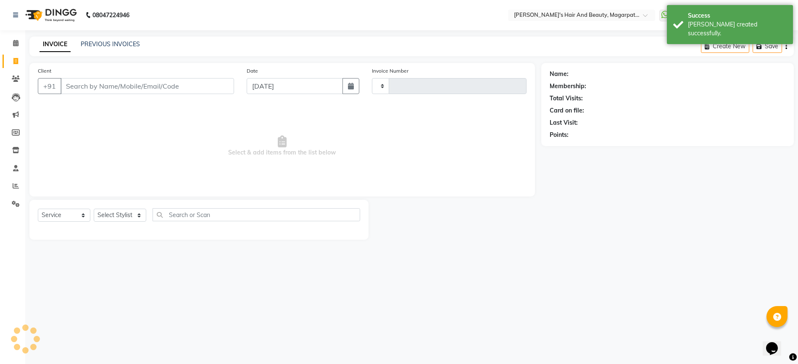
type input "2714"
select select "4517"
click at [115, 82] on input "Client" at bounding box center [146, 86] width 173 height 16
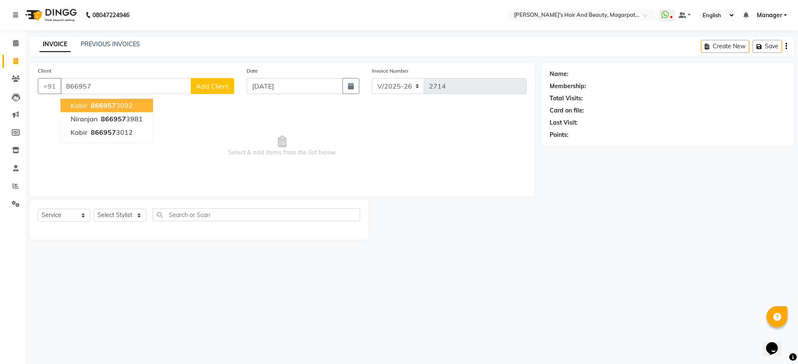
click at [113, 103] on span "866957" at bounding box center [103, 105] width 25 height 8
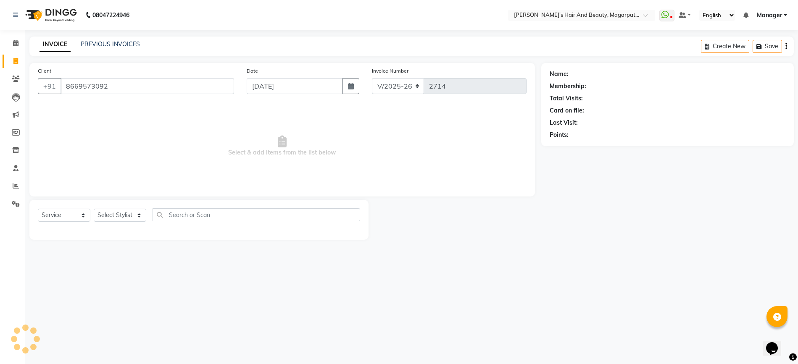
type input "8669573092"
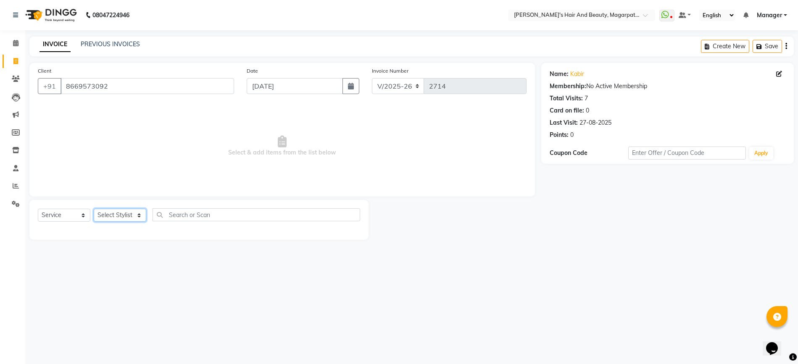
click at [122, 214] on select "Select Stylist [PERSON_NAME] Manager [PERSON_NAME] [PERSON_NAME] [PERSON_NAME]" at bounding box center [120, 215] width 53 height 13
select select "25867"
click at [94, 209] on select "Select Stylist [PERSON_NAME] Manager [PERSON_NAME] [PERSON_NAME] [PERSON_NAME]" at bounding box center [120, 215] width 53 height 13
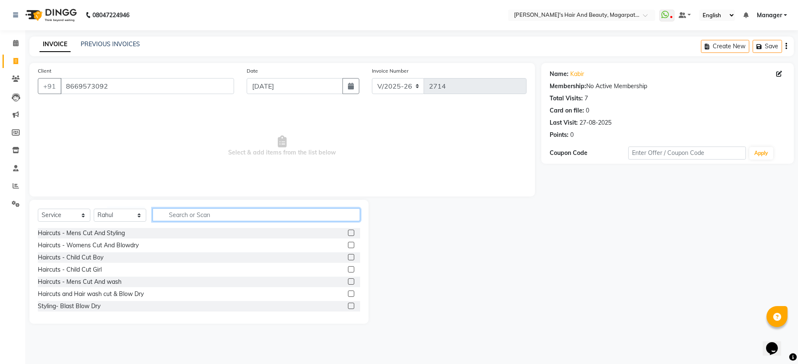
click at [180, 216] on input "text" at bounding box center [256, 214] width 208 height 13
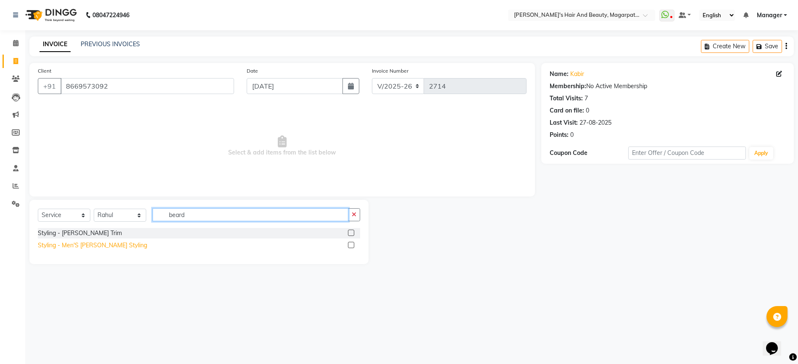
type input "beard"
click at [106, 244] on div "Styling - Men'S [PERSON_NAME] Styling" at bounding box center [92, 245] width 109 height 9
checkbox input "false"
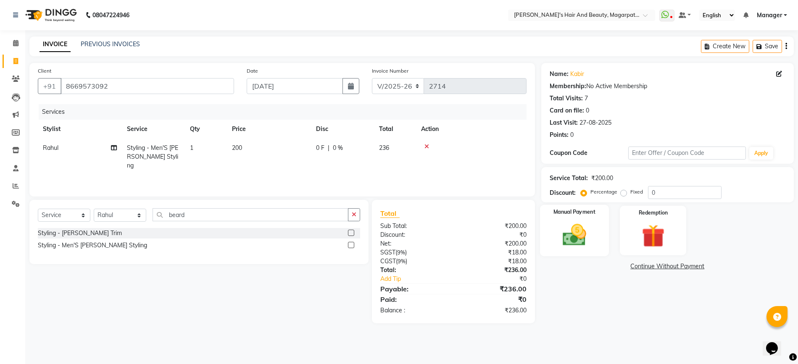
click at [578, 235] on img at bounding box center [574, 234] width 39 height 27
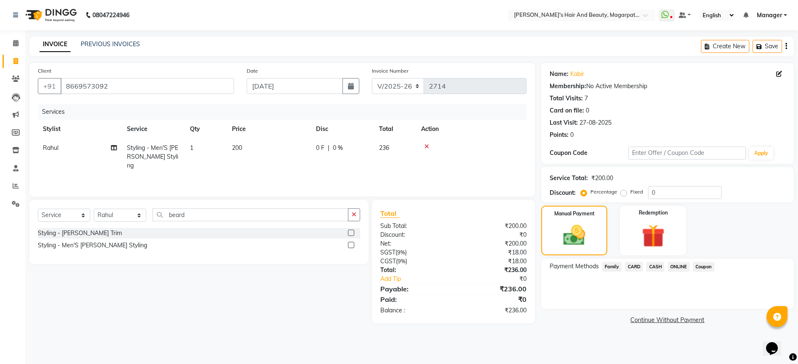
click at [676, 269] on span "ONLINE" at bounding box center [678, 267] width 22 height 10
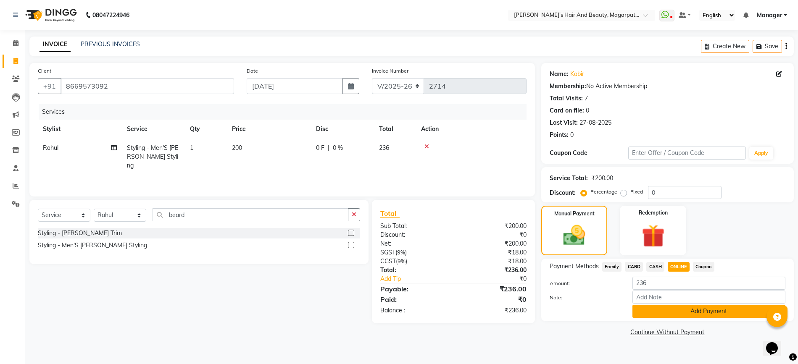
click at [667, 315] on button "Add Payment" at bounding box center [708, 311] width 153 height 13
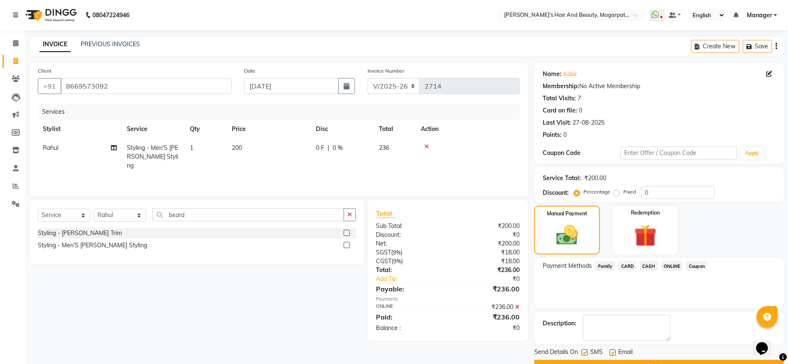
scroll to position [21, 0]
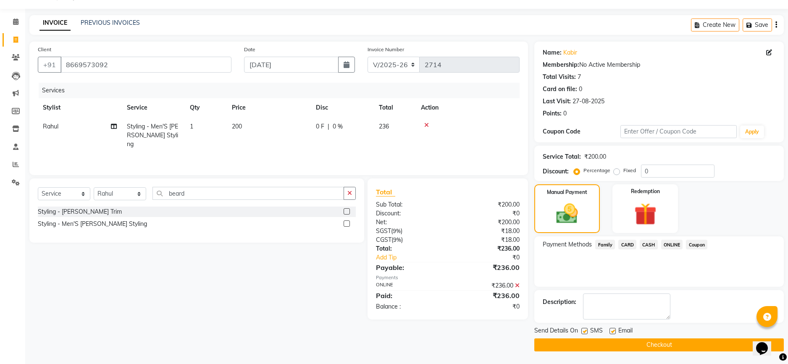
click at [649, 340] on button "Checkout" at bounding box center [659, 345] width 250 height 13
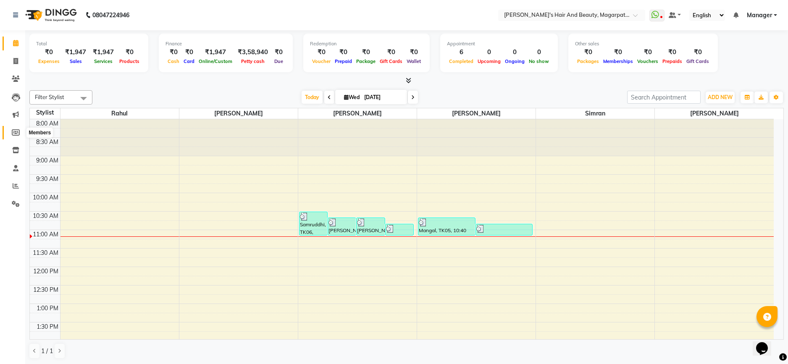
click at [16, 133] on icon at bounding box center [16, 132] width 8 height 6
select select
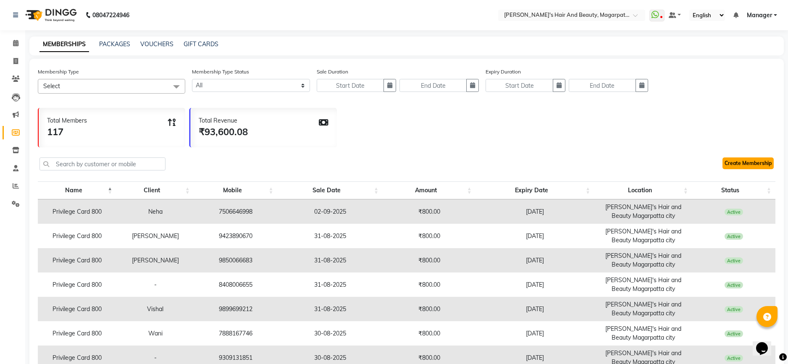
click at [743, 165] on link "Create Membership" at bounding box center [747, 164] width 51 height 12
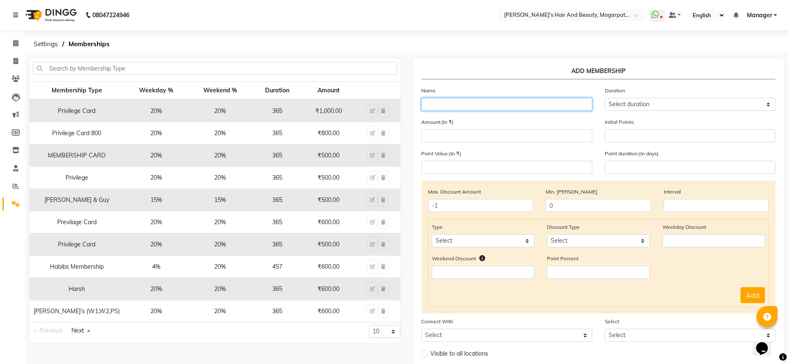
click at [441, 104] on input "text" at bounding box center [506, 104] width 171 height 13
paste input "Om"
type input "Om"
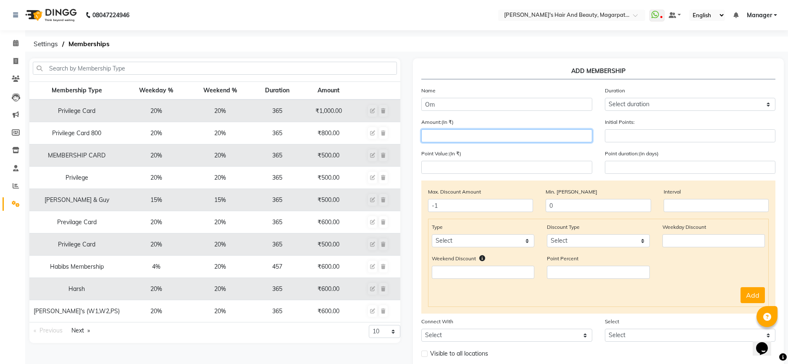
click at [450, 134] on input "number" at bounding box center [506, 135] width 171 height 13
type input "800"
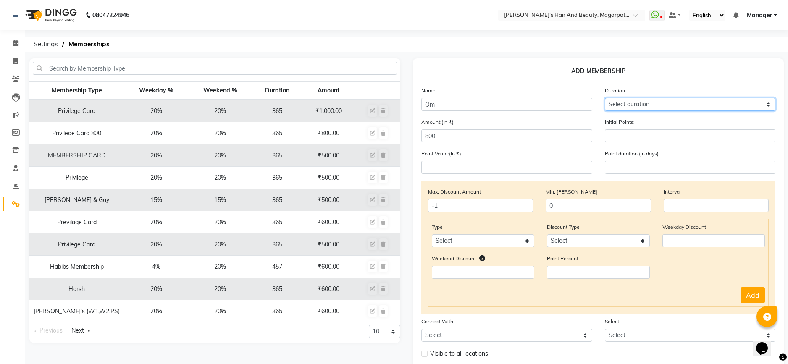
click at [627, 105] on select "Select duration Week Half-month Month Year Life Time 4 Months 8 Months 6 Months…" at bounding box center [690, 104] width 171 height 13
select select "4: 365"
click at [605, 98] on select "Select duration Week Half-month Month Year Life Time 4 Months 8 Months 6 Months…" at bounding box center [690, 104] width 171 height 13
type input "365"
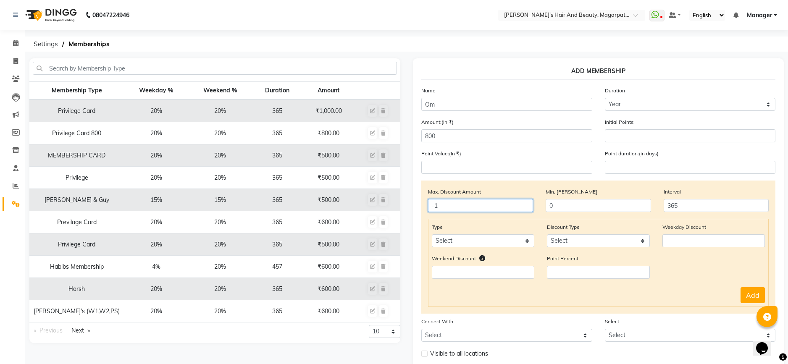
click at [514, 204] on input "-1" at bounding box center [480, 205] width 105 height 13
type input "0"
click at [488, 244] on select "Select Service Product Package Prepaid Voucher" at bounding box center [483, 240] width 102 height 13
select select "service"
click at [432, 234] on select "Select Service Product Package Prepaid Voucher" at bounding box center [483, 240] width 102 height 13
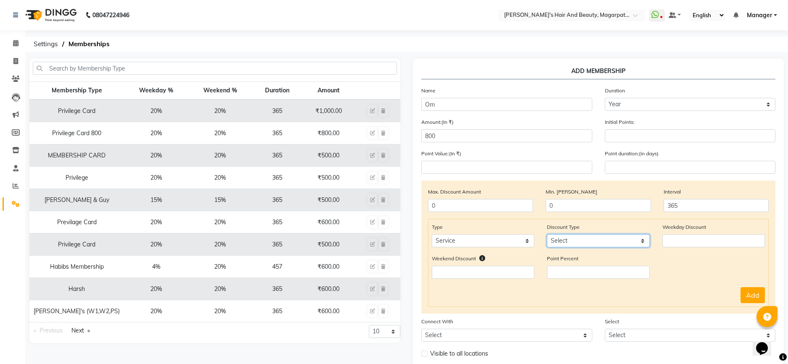
click at [560, 244] on select "Select Percent Flat" at bounding box center [598, 240] width 102 height 13
select select "Percent"
click at [547, 234] on select "Select Percent Flat" at bounding box center [598, 240] width 102 height 13
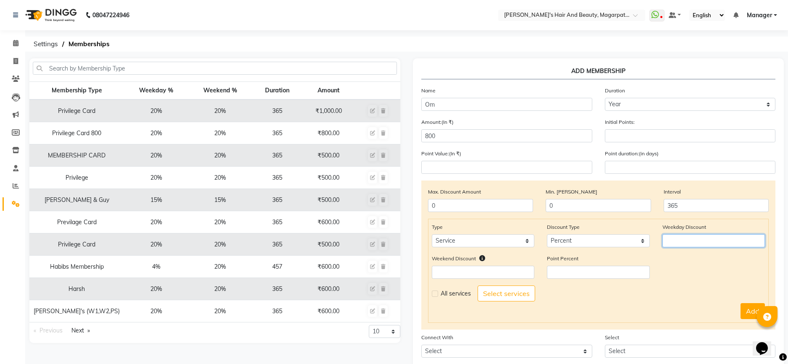
click at [668, 239] on input "number" at bounding box center [713, 240] width 102 height 13
type input "20"
click at [495, 270] on input "number" at bounding box center [483, 272] width 102 height 13
type input "20"
click at [435, 294] on label at bounding box center [435, 294] width 6 height 6
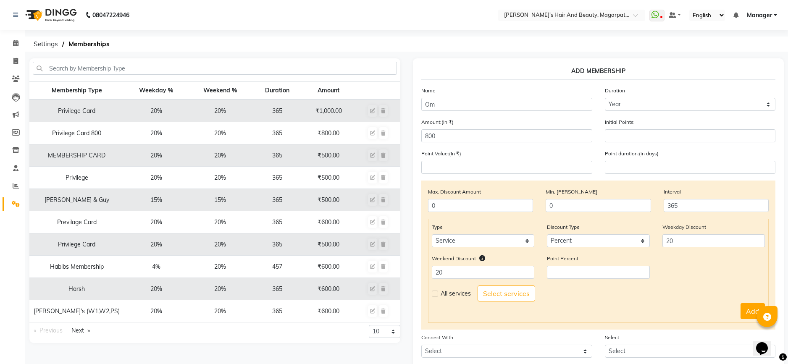
click at [435, 294] on input "checkbox" at bounding box center [434, 293] width 5 height 5
checkbox input "true"
click at [751, 309] on button "Add" at bounding box center [753, 311] width 24 height 16
select select
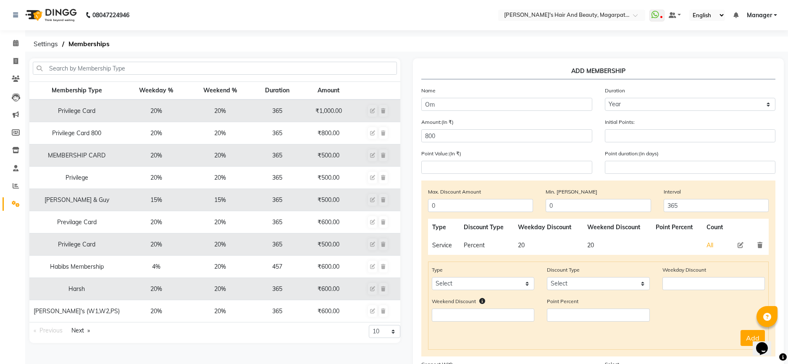
scroll to position [105, 0]
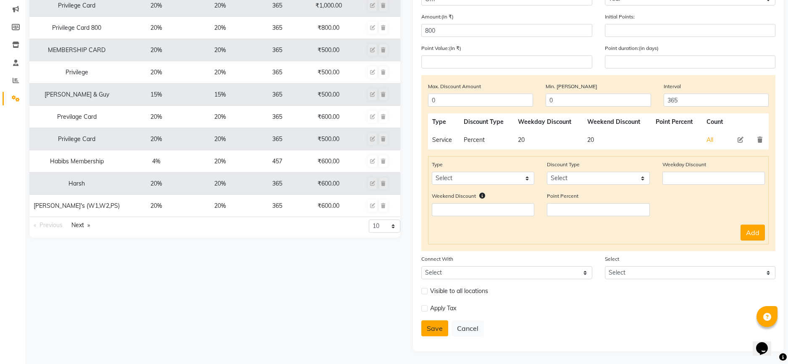
click at [429, 327] on button "Save" at bounding box center [434, 329] width 27 height 16
select select
type input "0"
select select
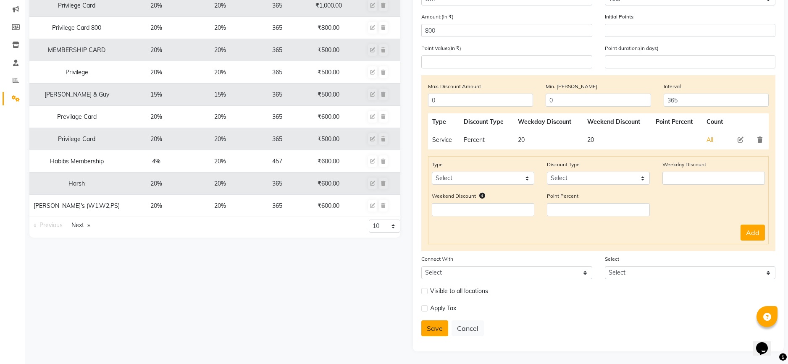
checkbox input "false"
